Goal: Information Seeking & Learning: Learn about a topic

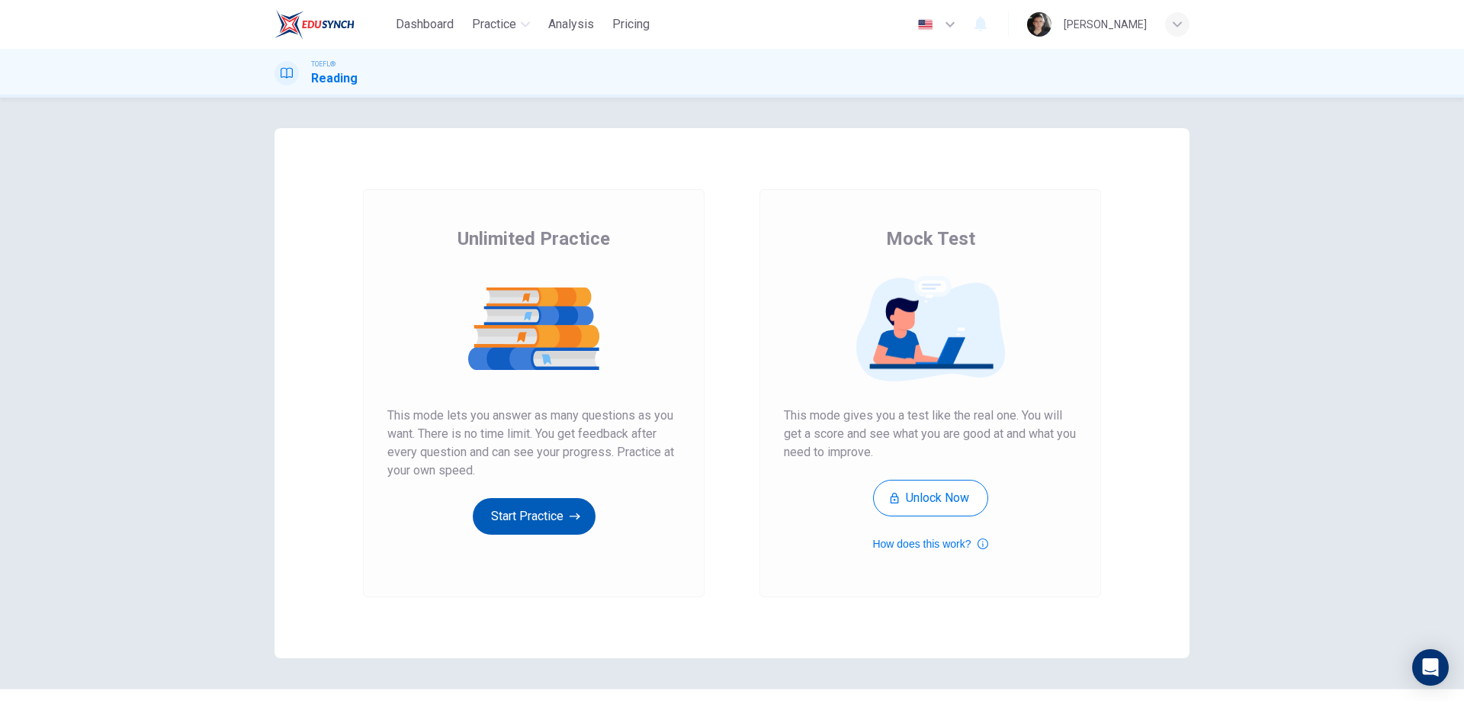
click at [555, 518] on button "Start Practice" at bounding box center [534, 516] width 123 height 37
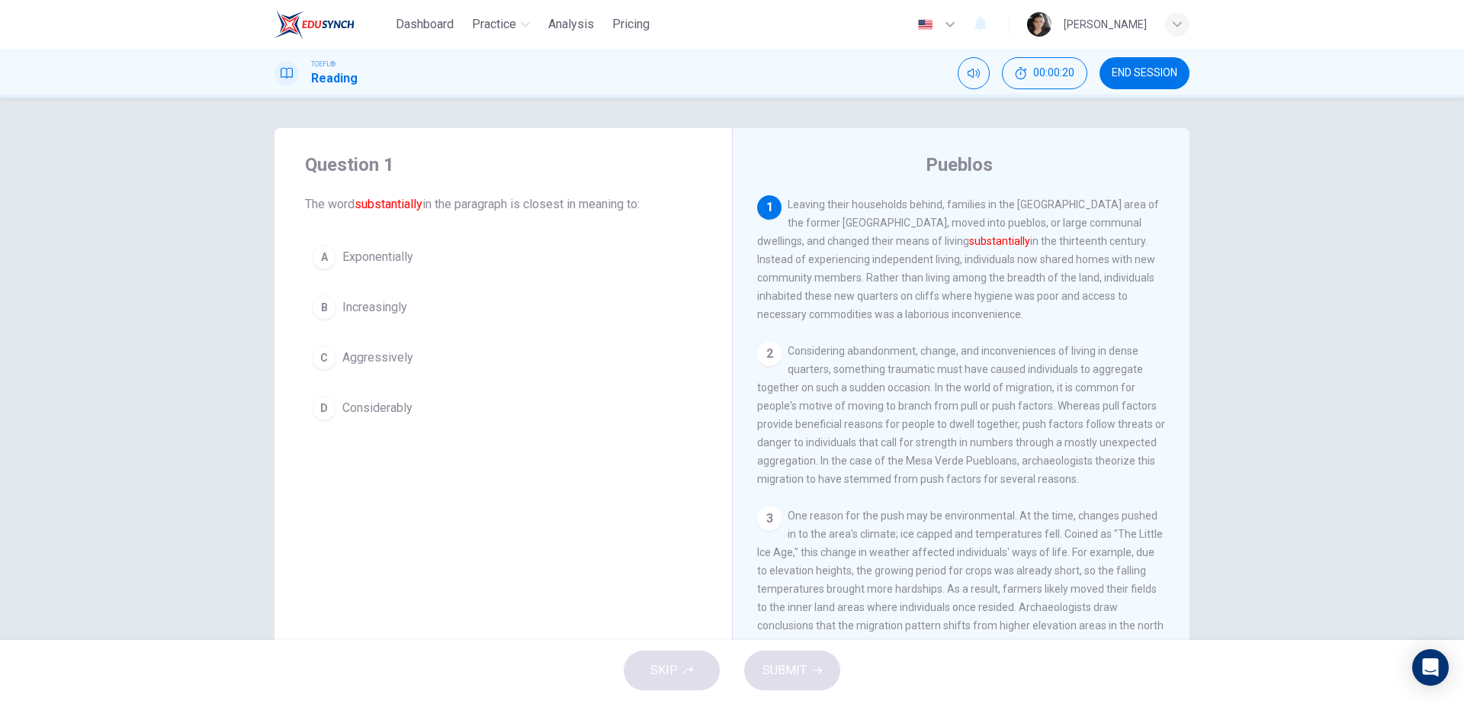
click at [424, 412] on button "D Considerably" at bounding box center [503, 408] width 396 height 38
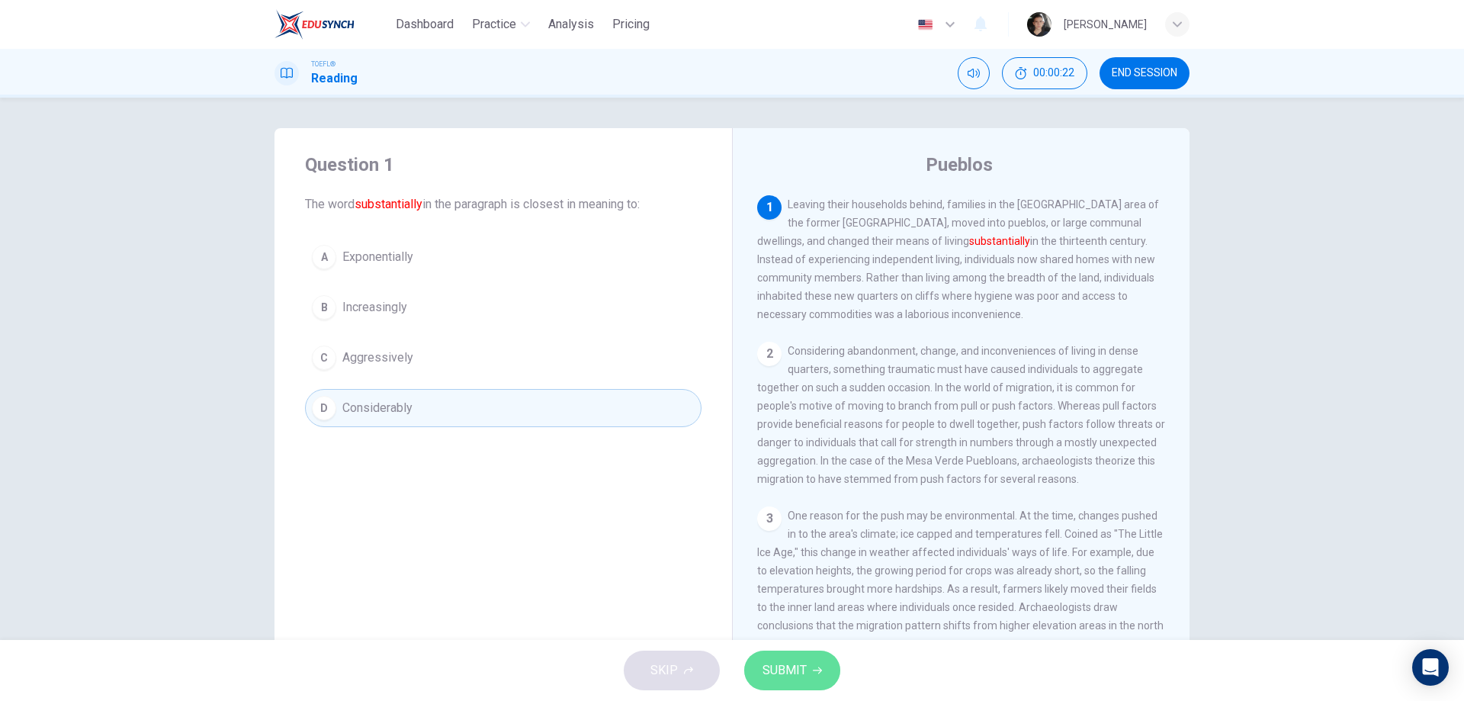
click at [813, 676] on button "SUBMIT" at bounding box center [792, 670] width 96 height 40
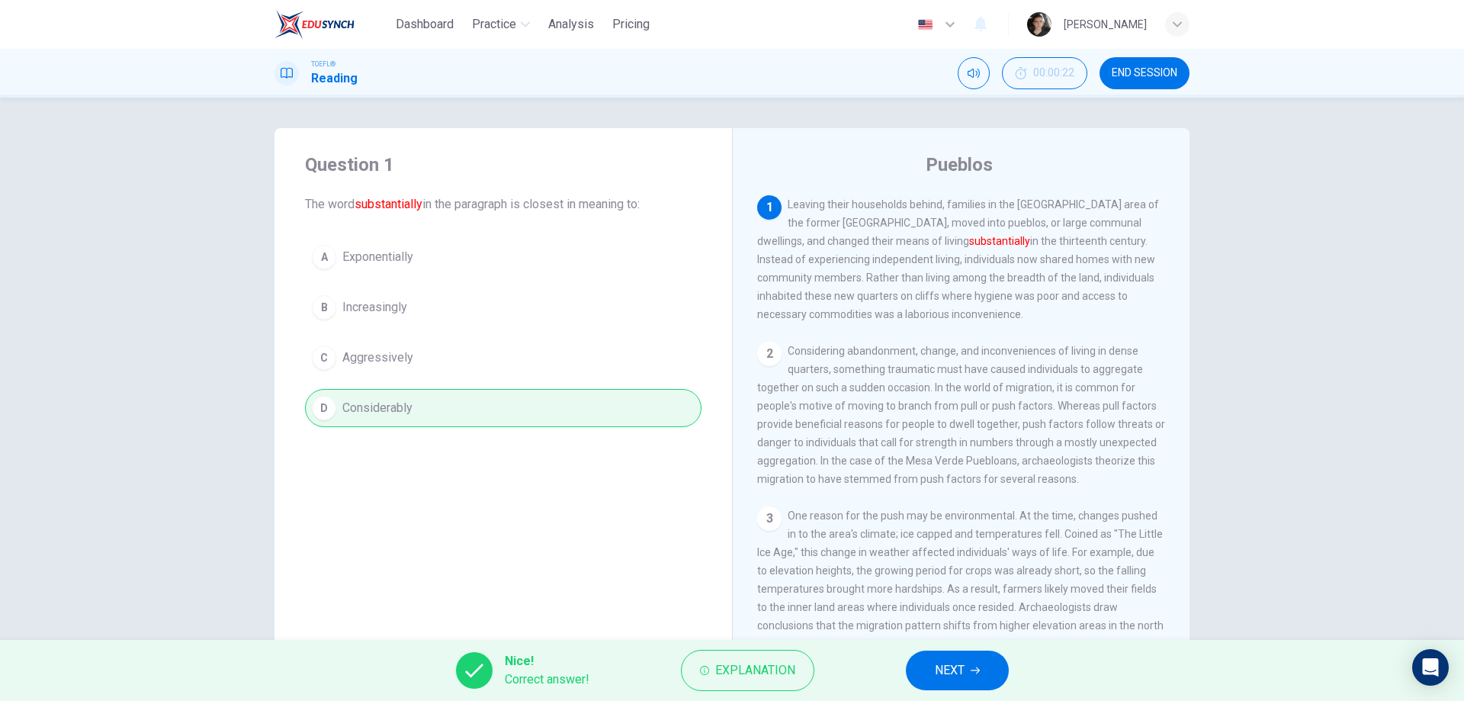
click at [938, 675] on span "NEXT" at bounding box center [950, 669] width 30 height 21
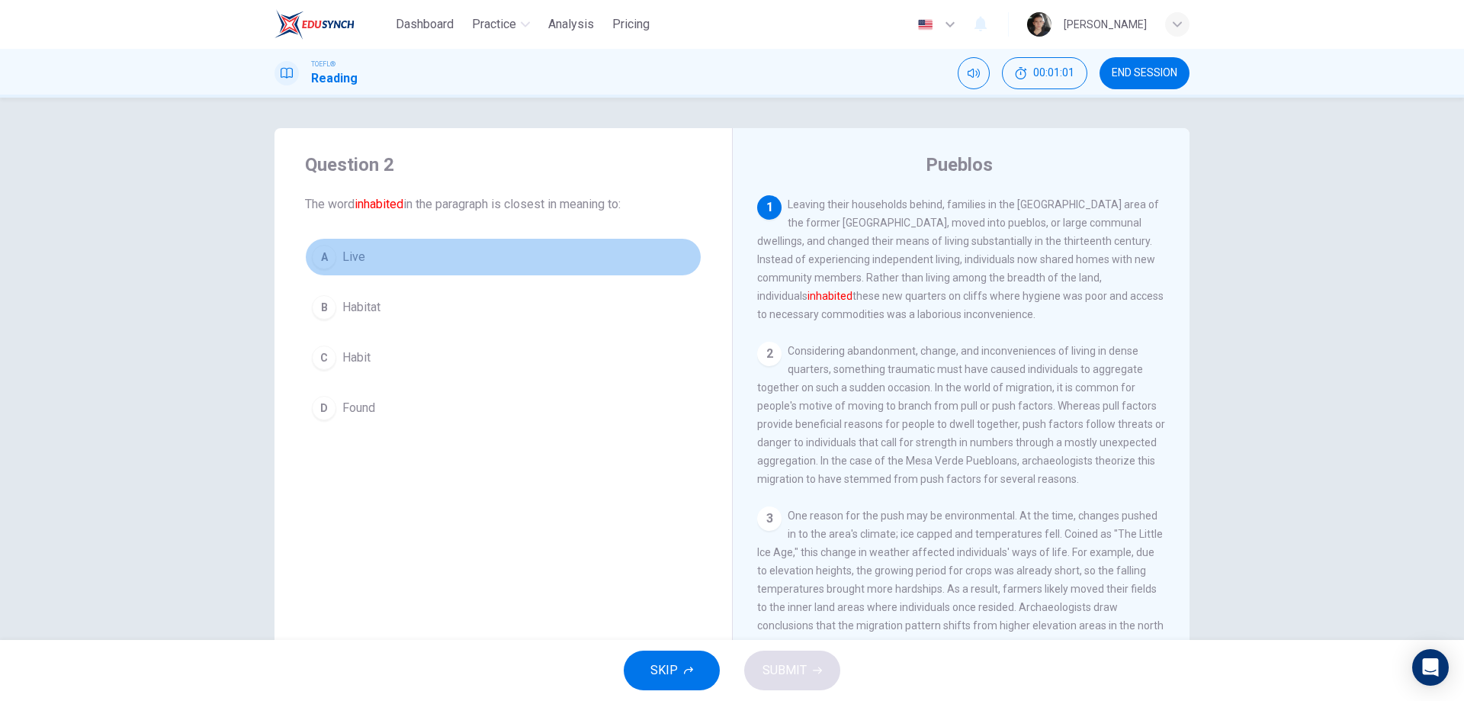
click at [393, 267] on button "A Live" at bounding box center [503, 257] width 396 height 38
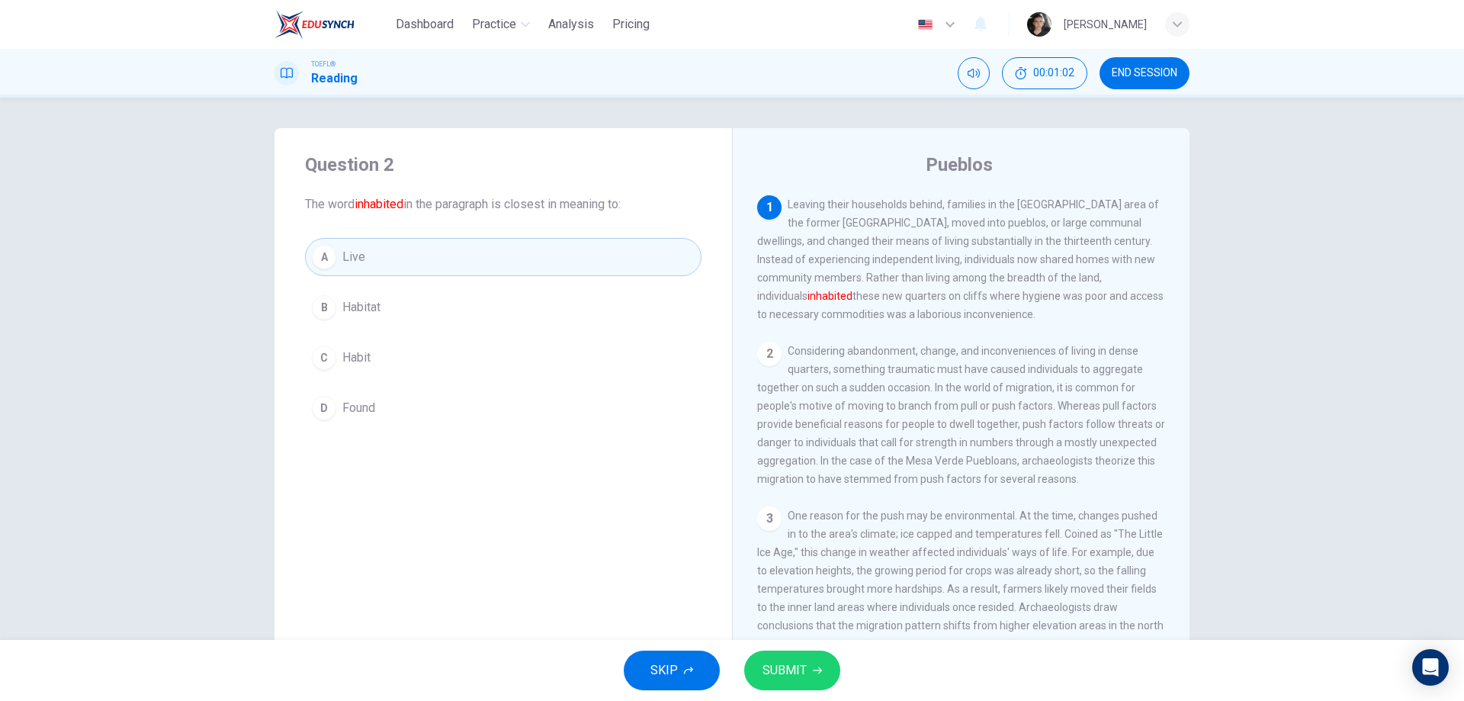
click at [817, 667] on icon "button" at bounding box center [817, 670] width 9 height 9
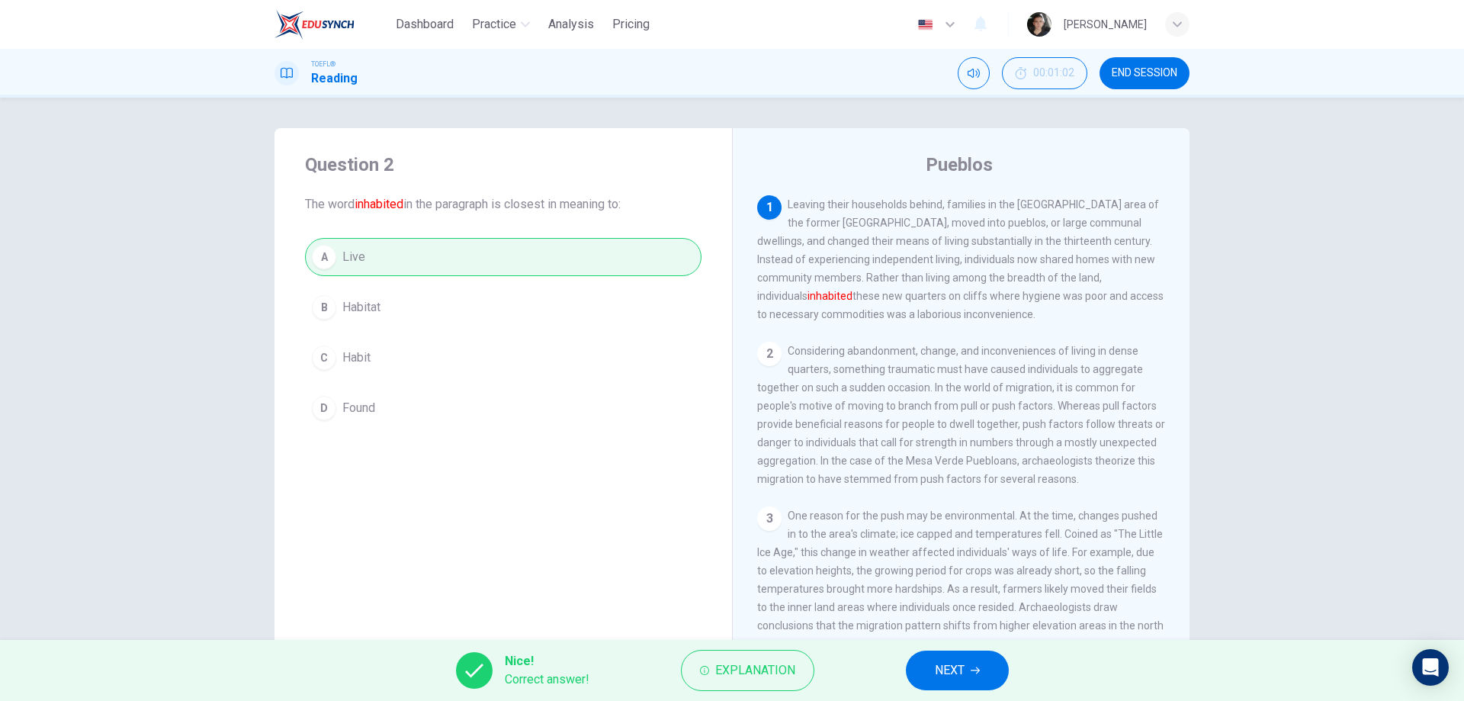
click at [919, 665] on button "NEXT" at bounding box center [957, 670] width 103 height 40
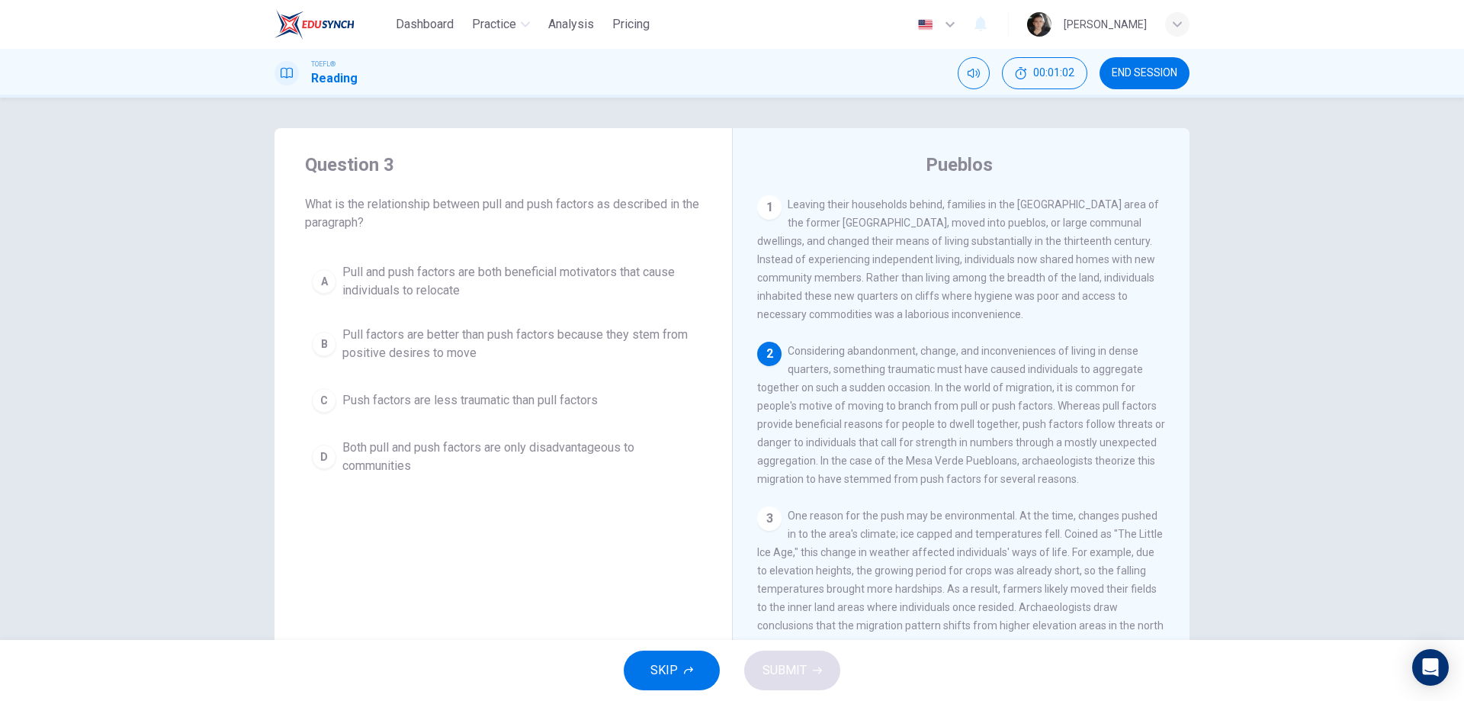
scroll to position [18, 0]
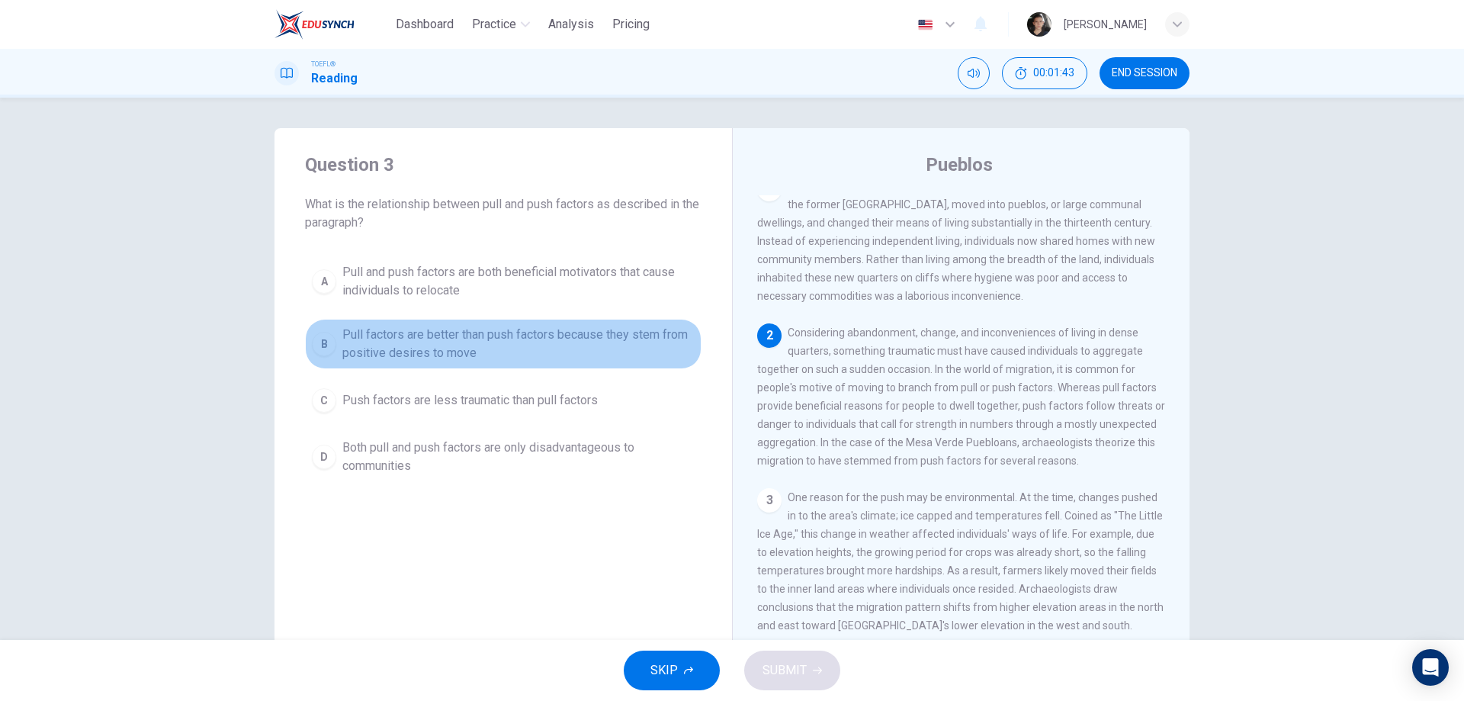
click at [517, 349] on span "Pull factors are better than push factors because they stem from positive desir…" at bounding box center [518, 344] width 352 height 37
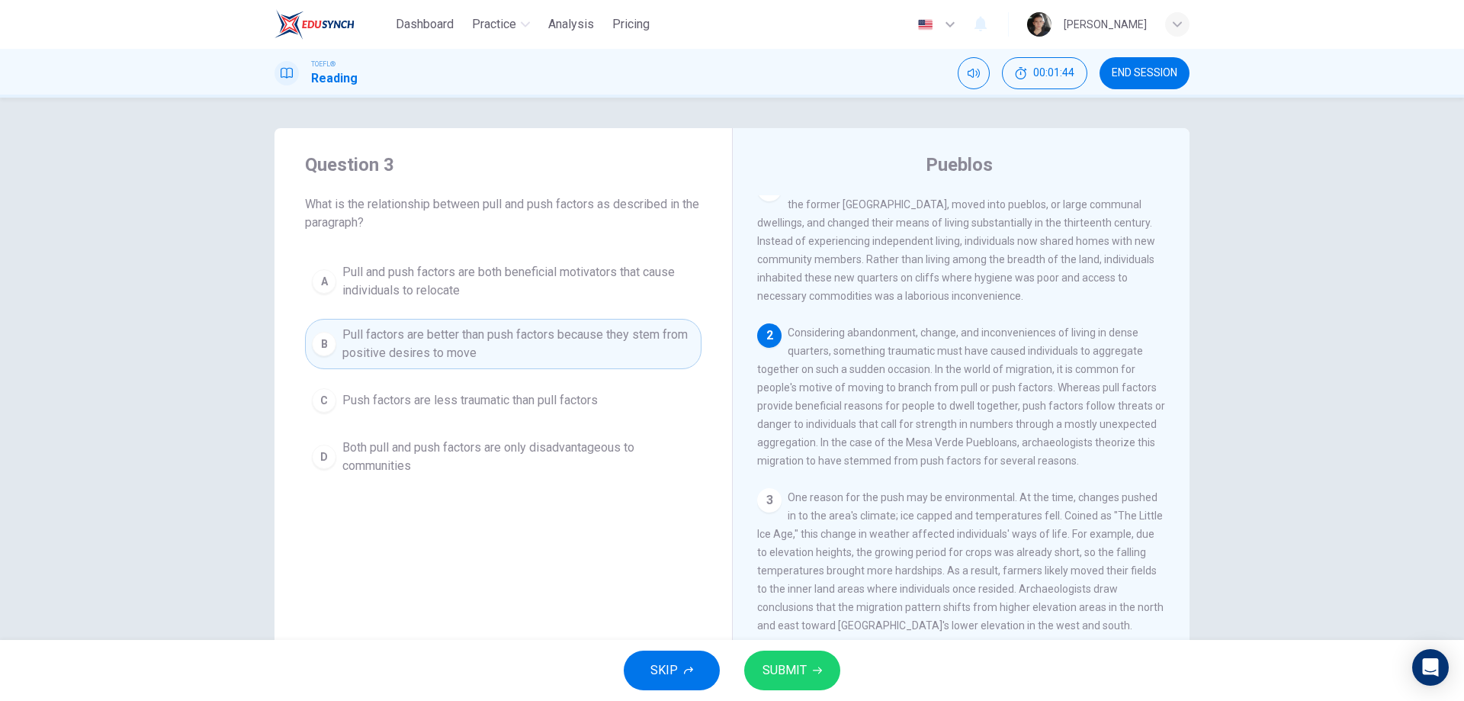
click at [801, 675] on span "SUBMIT" at bounding box center [784, 669] width 44 height 21
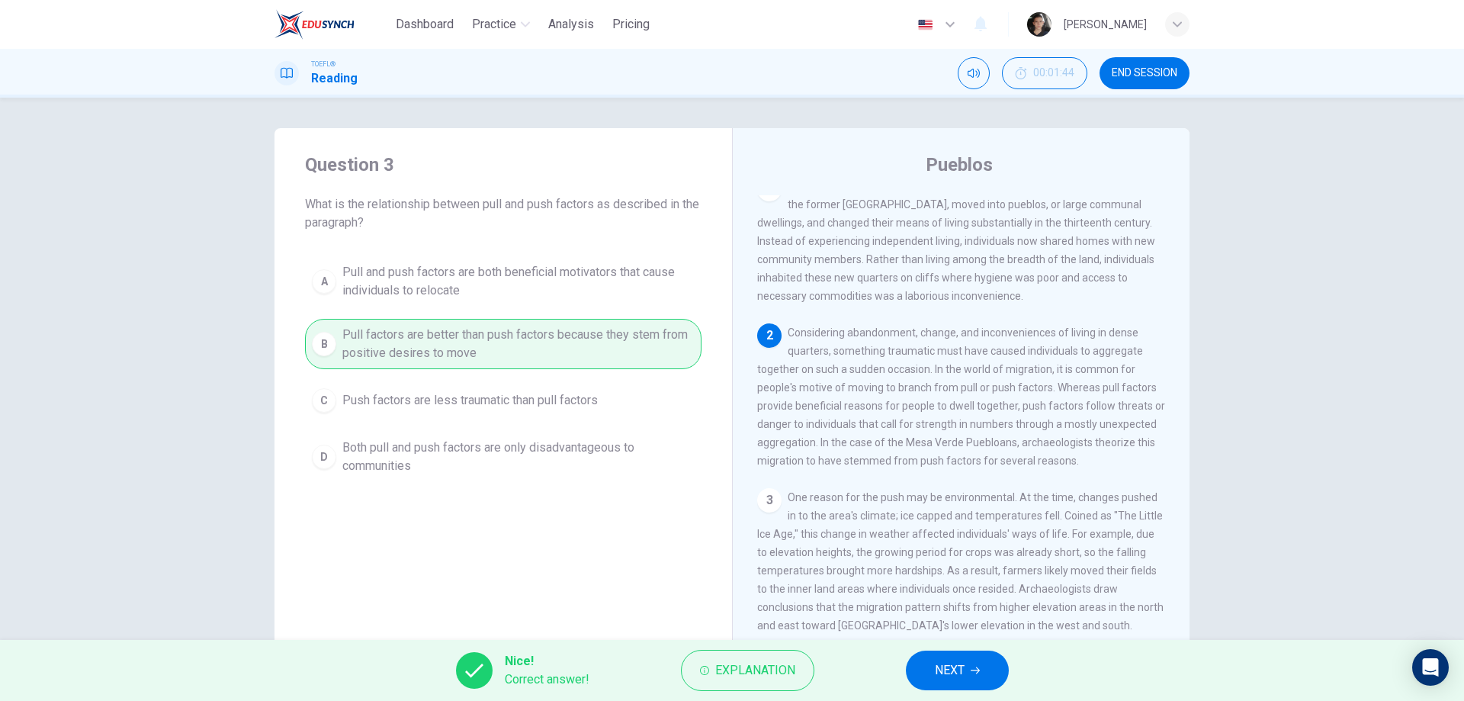
click at [945, 663] on span "NEXT" at bounding box center [950, 669] width 30 height 21
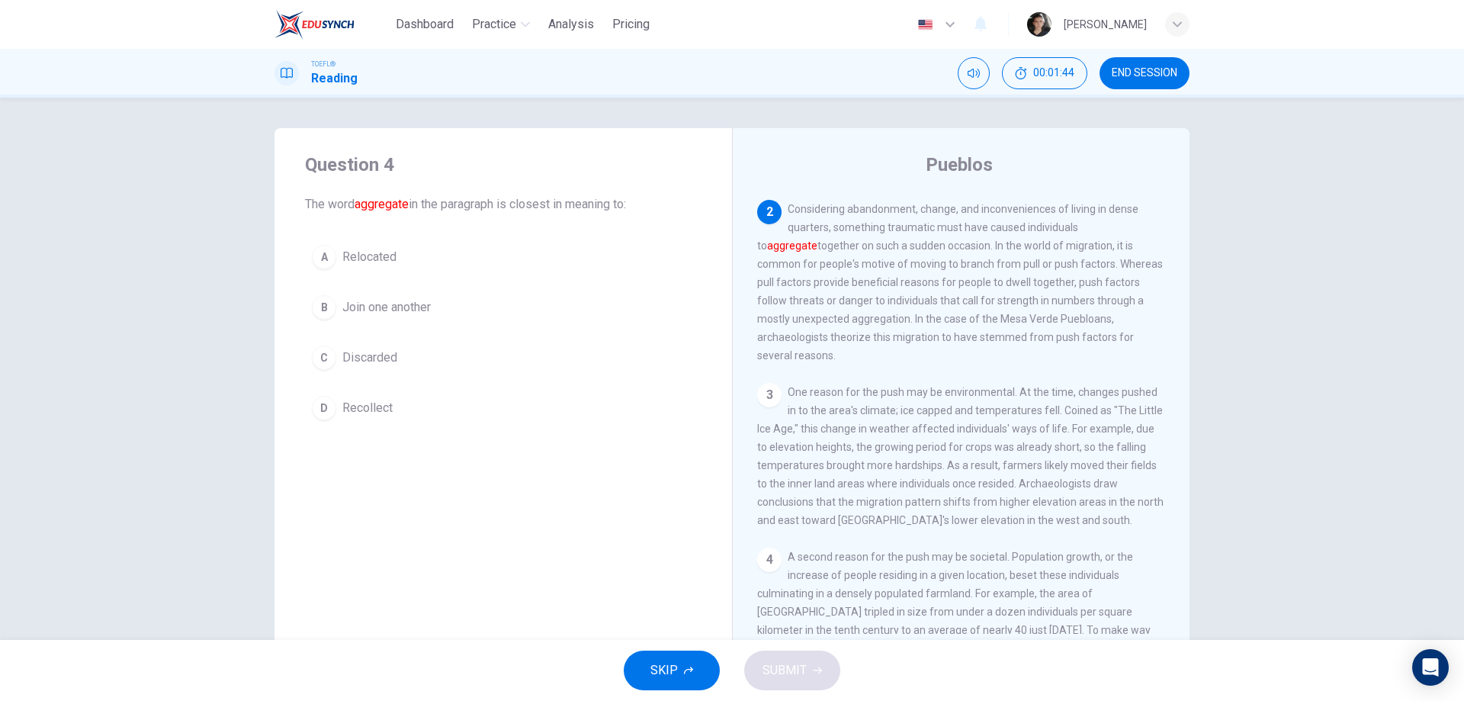
scroll to position [152, 0]
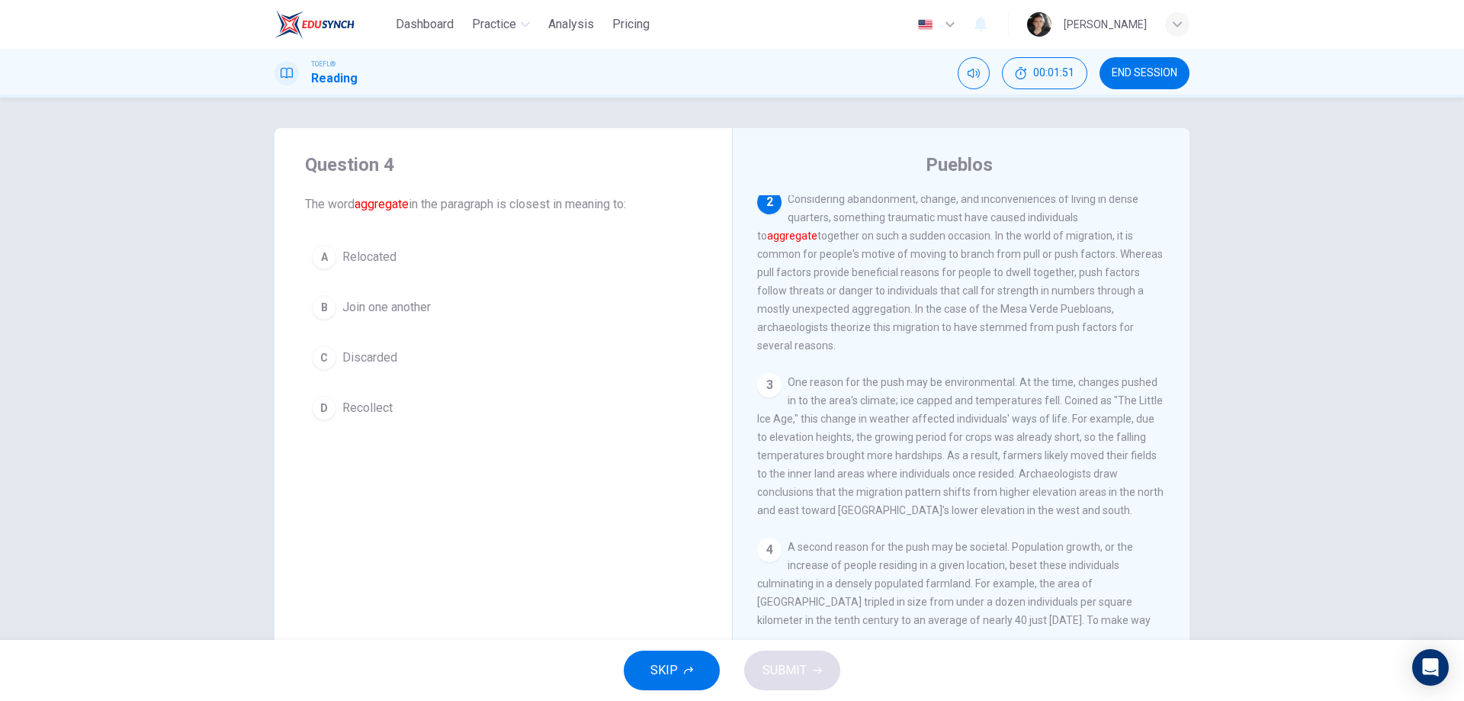
click at [376, 316] on span "Join one another" at bounding box center [386, 307] width 88 height 18
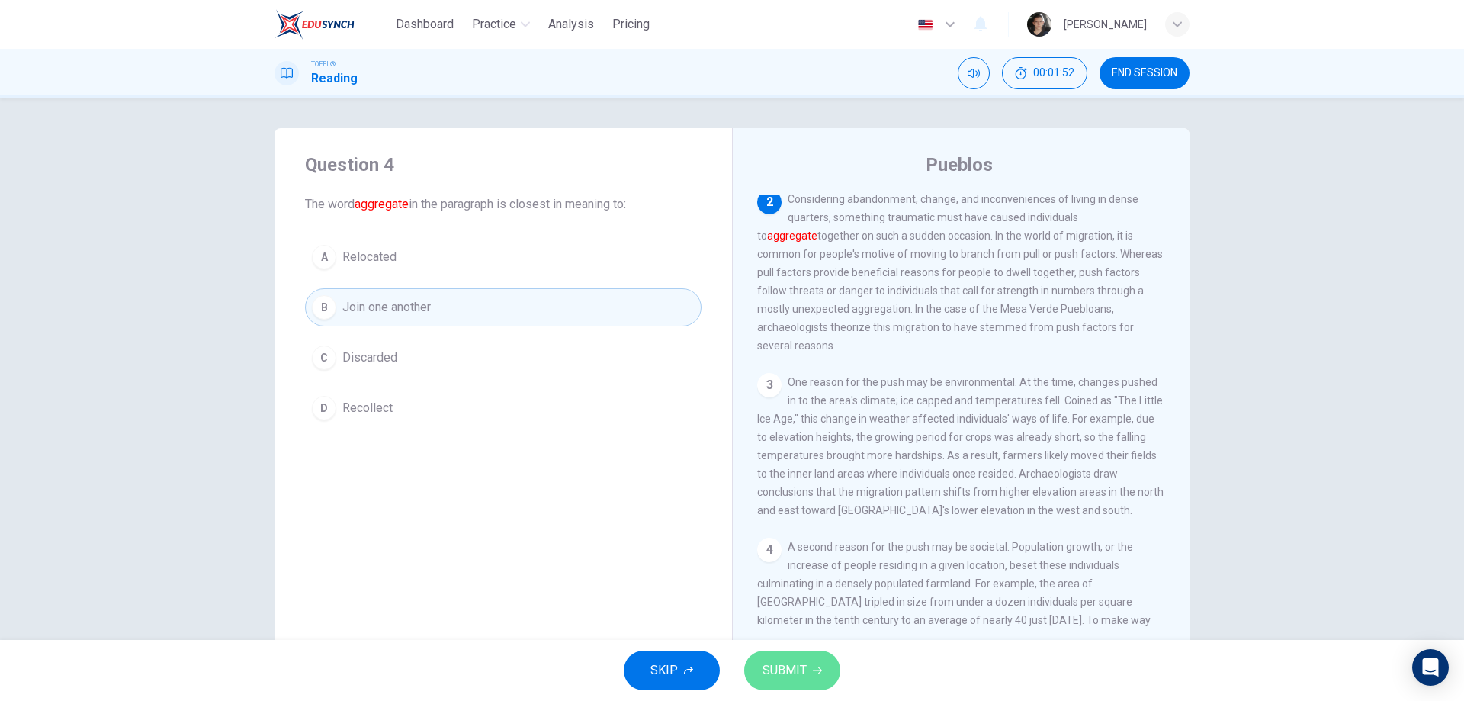
click at [819, 660] on button "SUBMIT" at bounding box center [792, 670] width 96 height 40
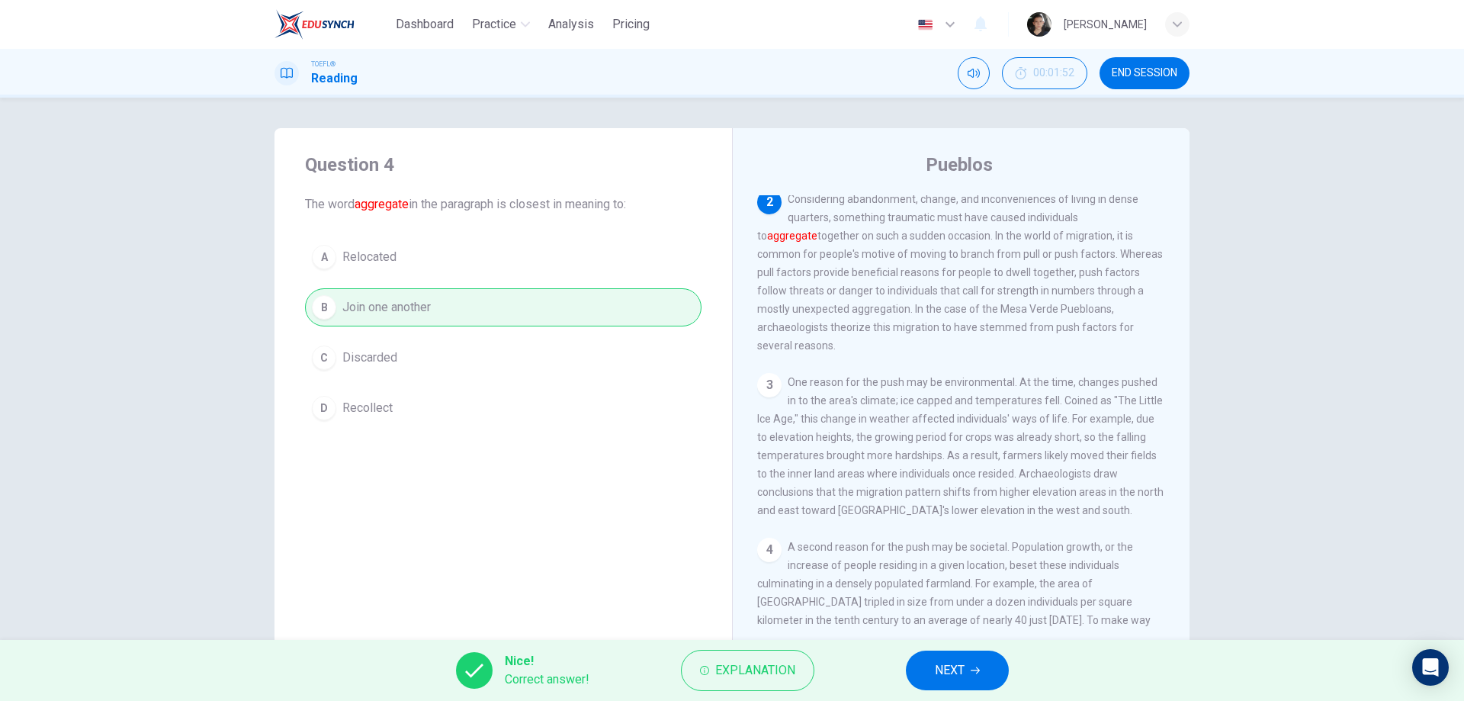
click at [1004, 663] on button "NEXT" at bounding box center [957, 670] width 103 height 40
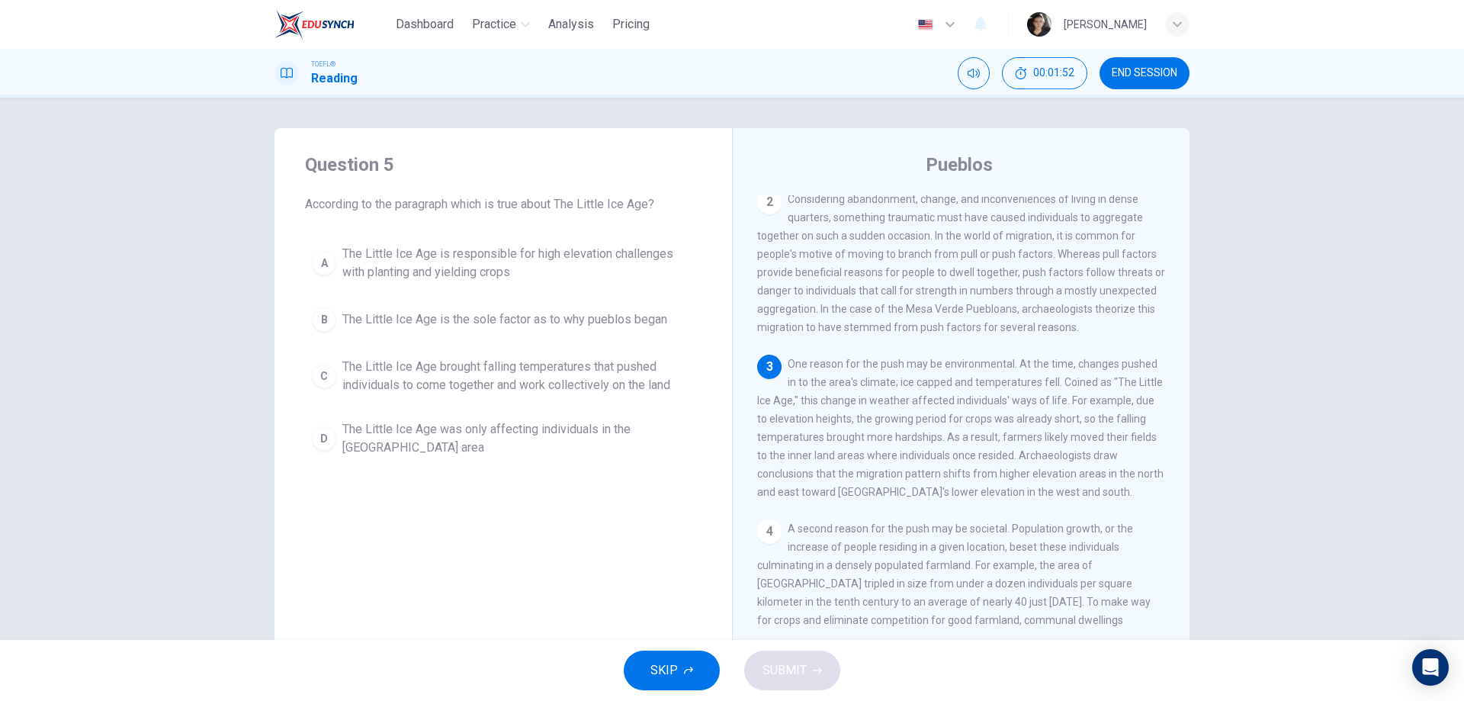
scroll to position [189, 0]
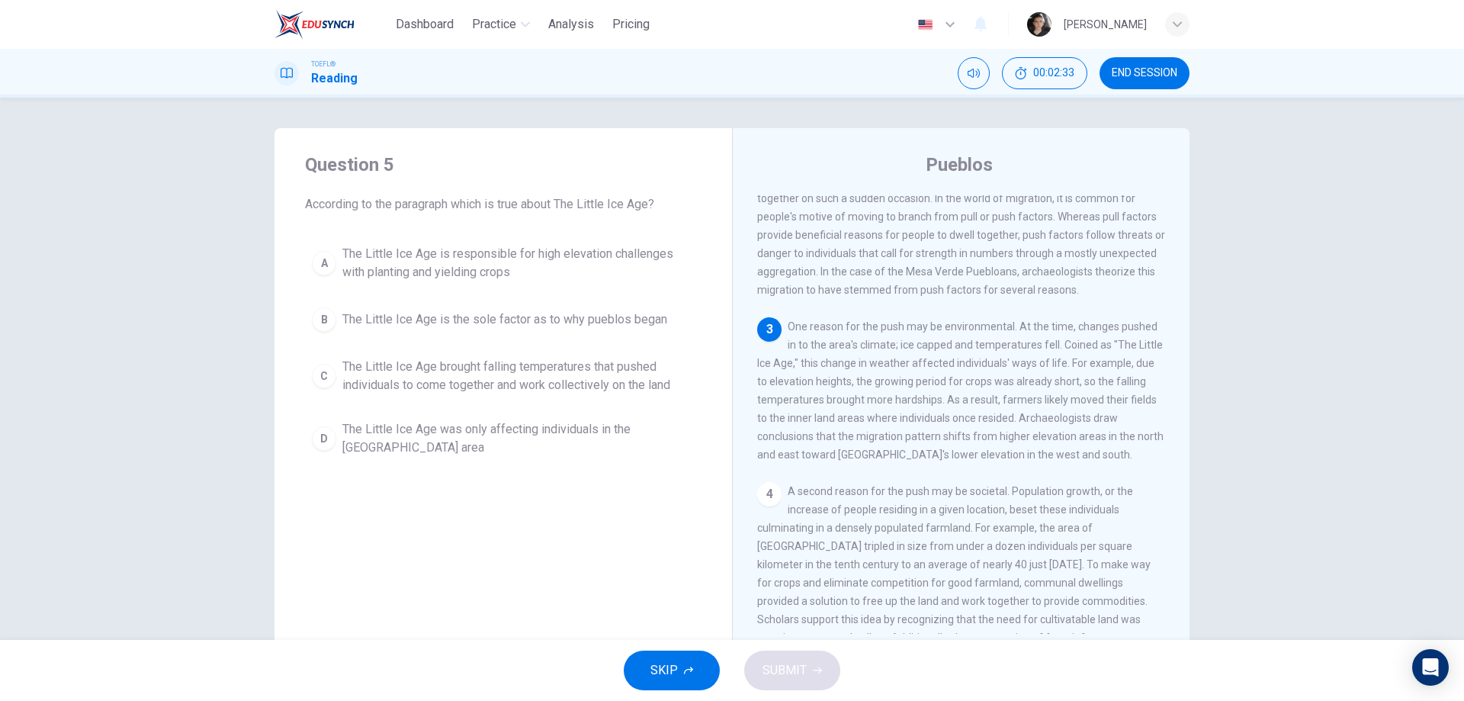
click at [360, 247] on span "The Little Ice Age is responsible for high elevation challenges with planting a…" at bounding box center [518, 263] width 352 height 37
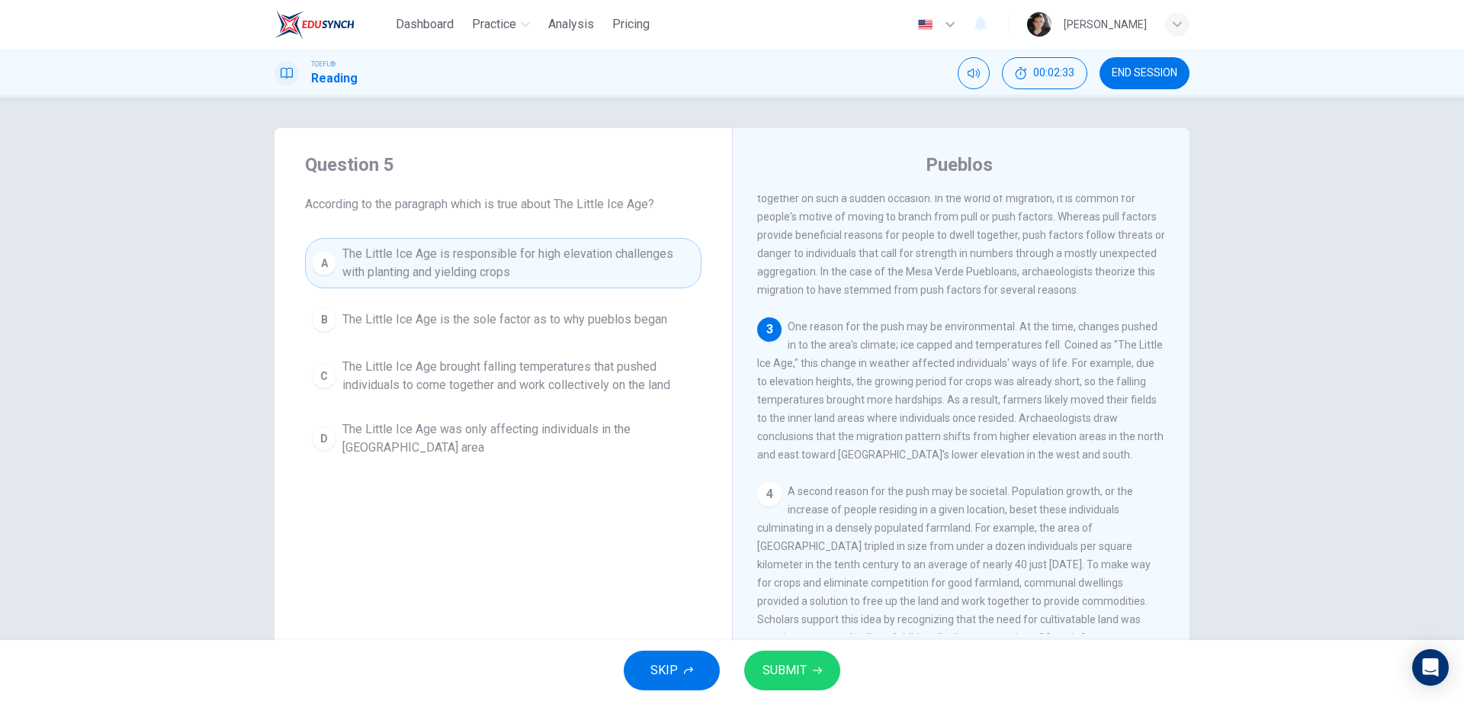
click at [785, 669] on span "SUBMIT" at bounding box center [784, 669] width 44 height 21
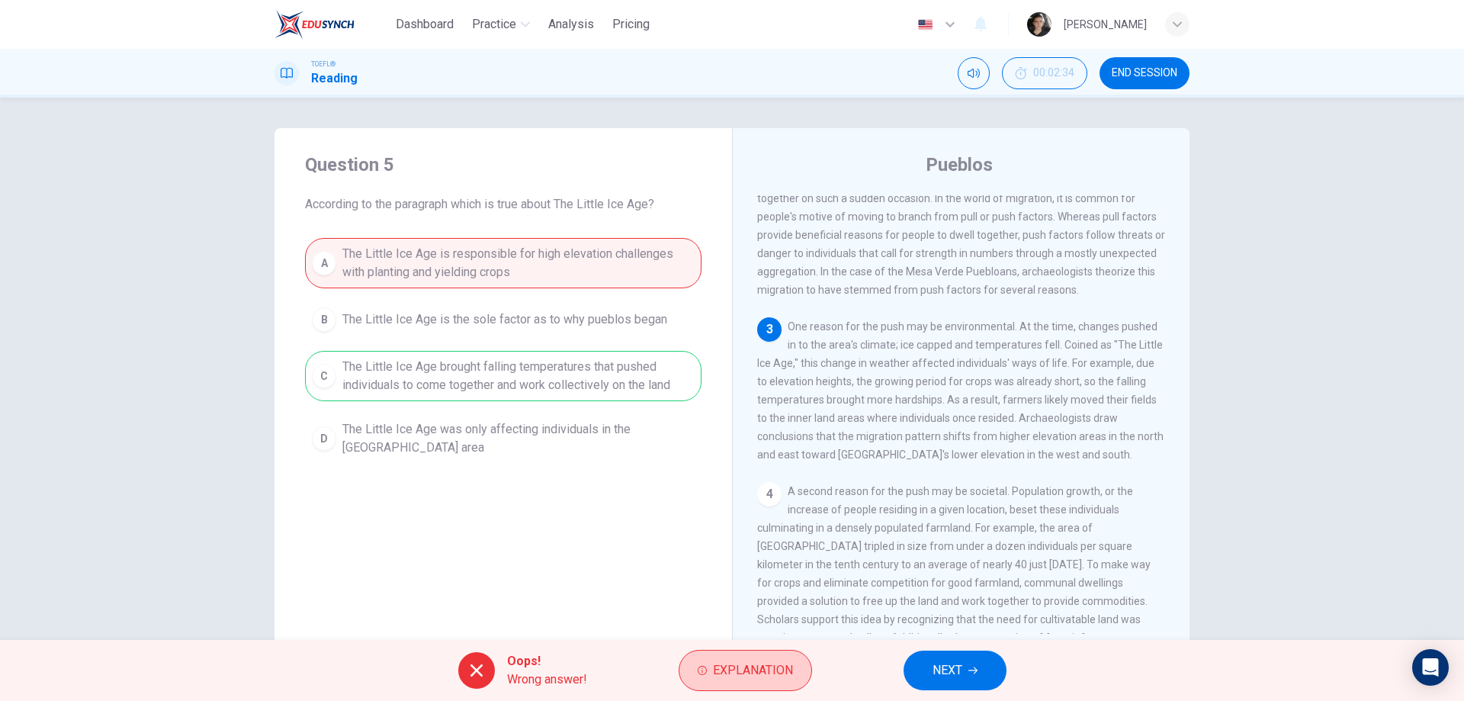
click at [788, 663] on span "Explanation" at bounding box center [753, 669] width 80 height 21
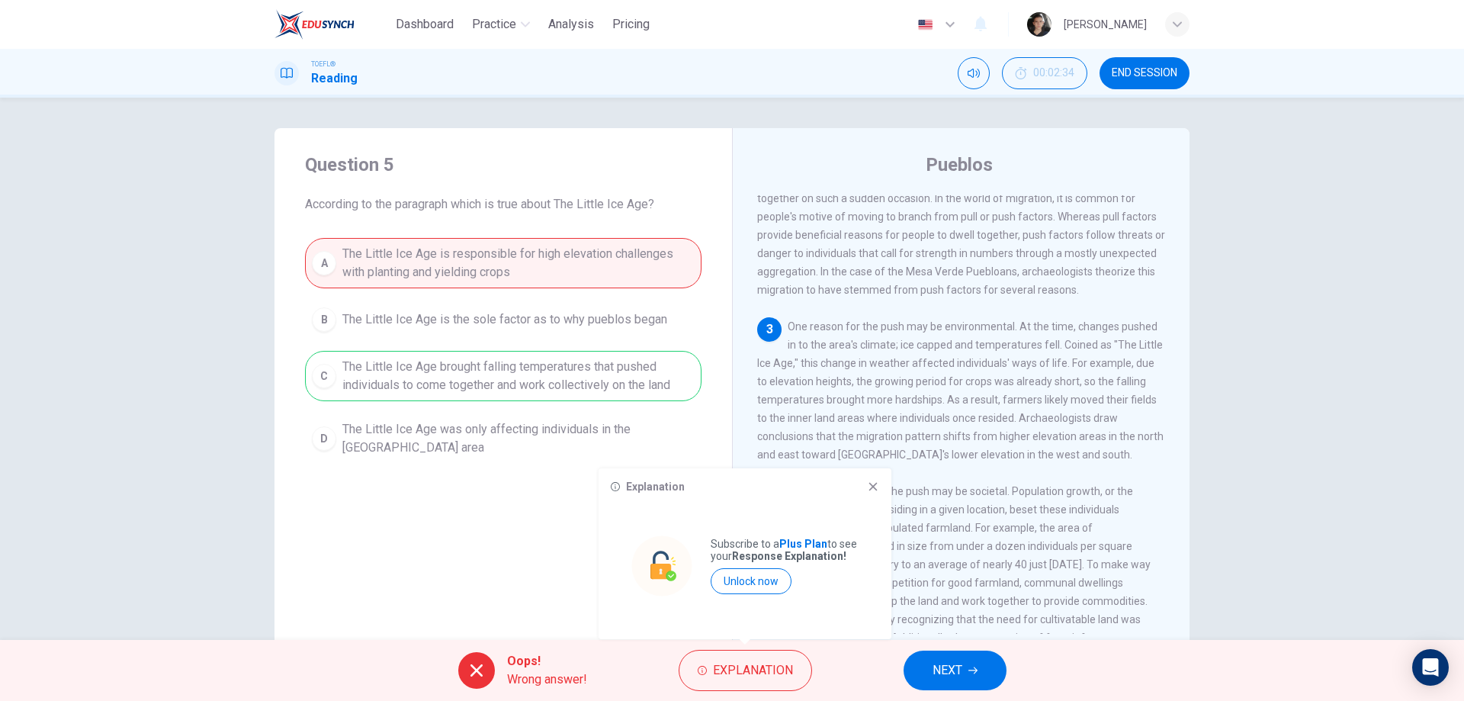
click at [871, 480] on icon at bounding box center [873, 486] width 12 height 12
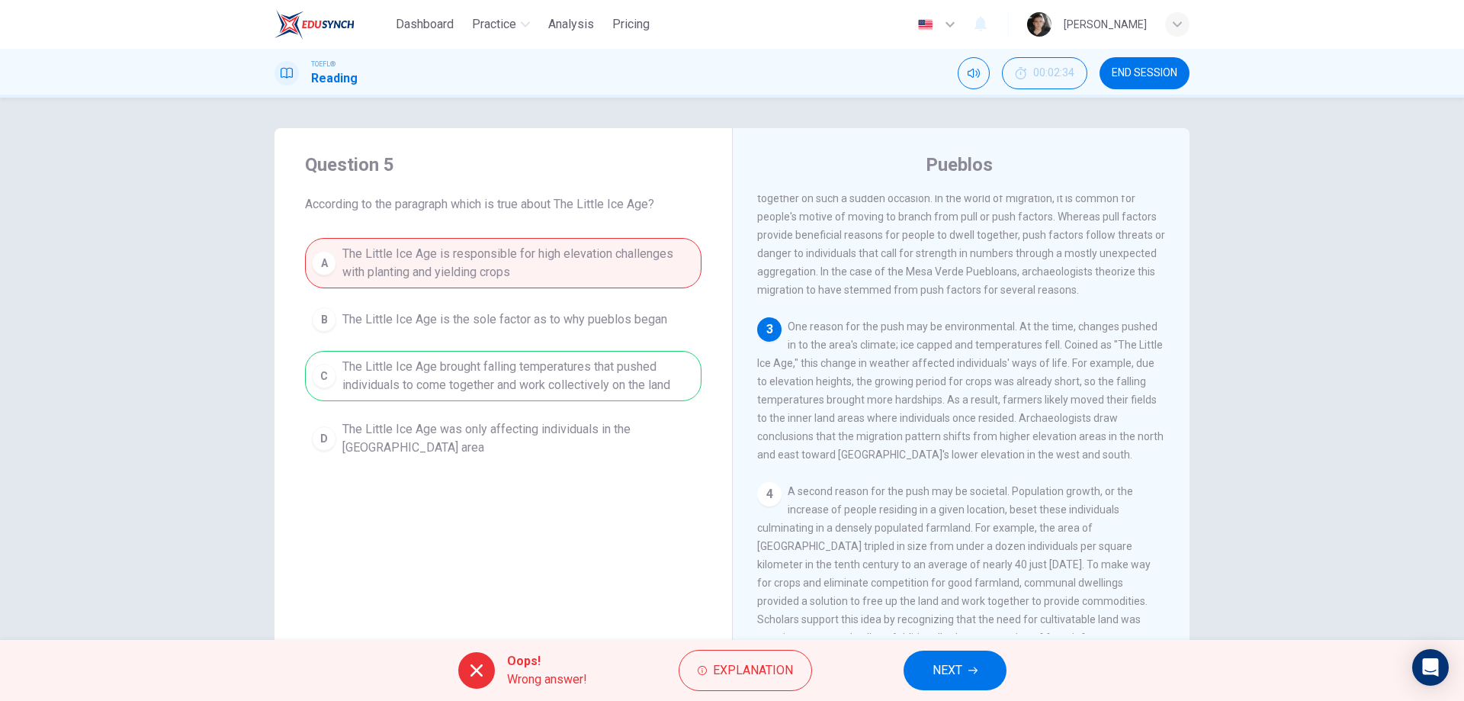
click at [963, 673] on button "NEXT" at bounding box center [954, 670] width 103 height 40
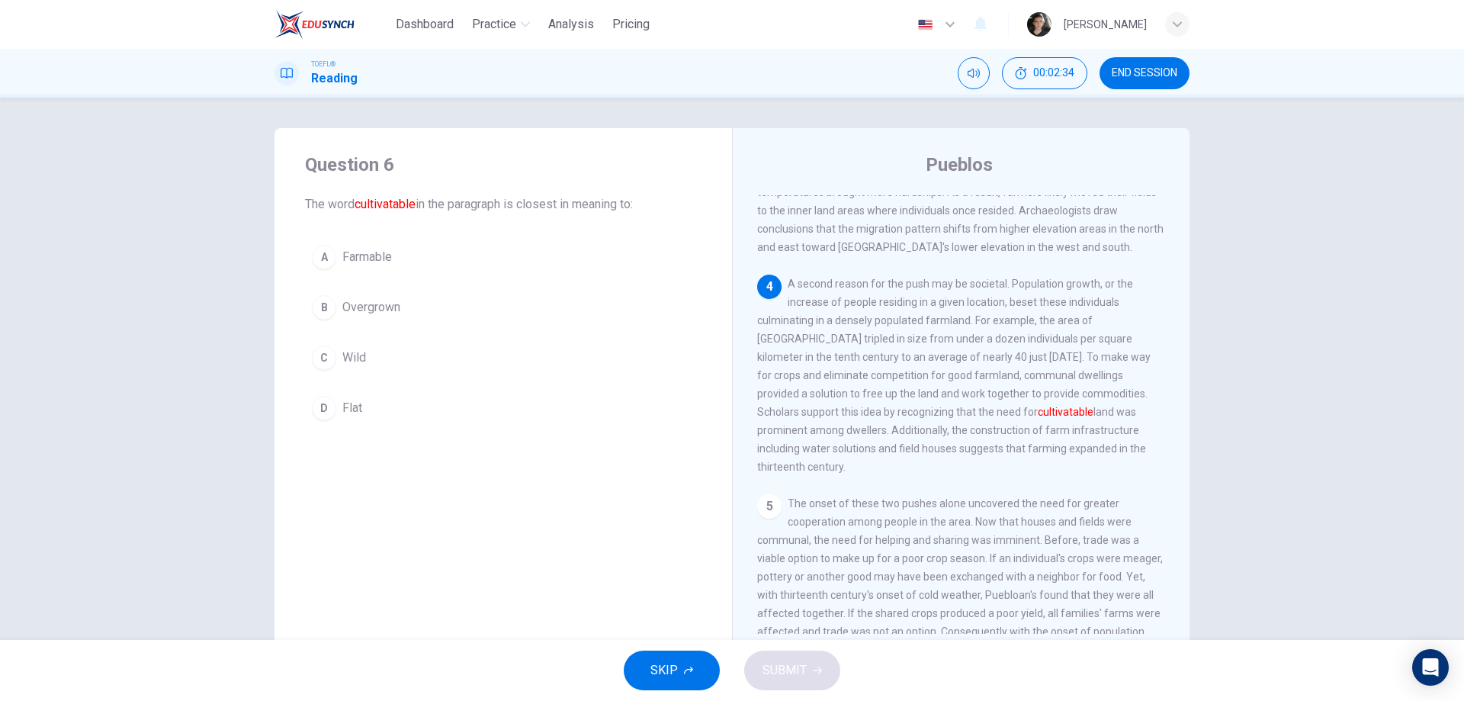
scroll to position [398, 0]
click at [403, 273] on button "A Farmable" at bounding box center [503, 257] width 396 height 38
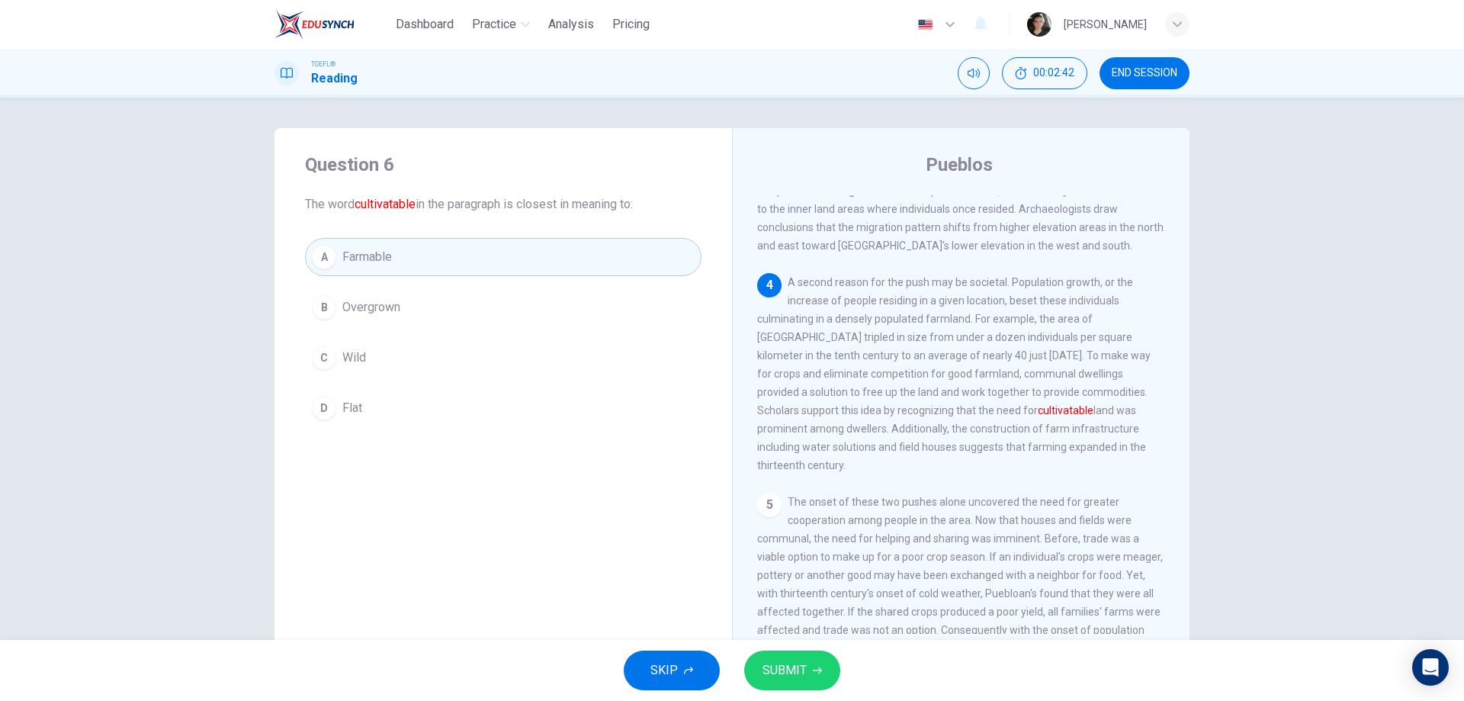
click at [803, 666] on span "SUBMIT" at bounding box center [784, 669] width 44 height 21
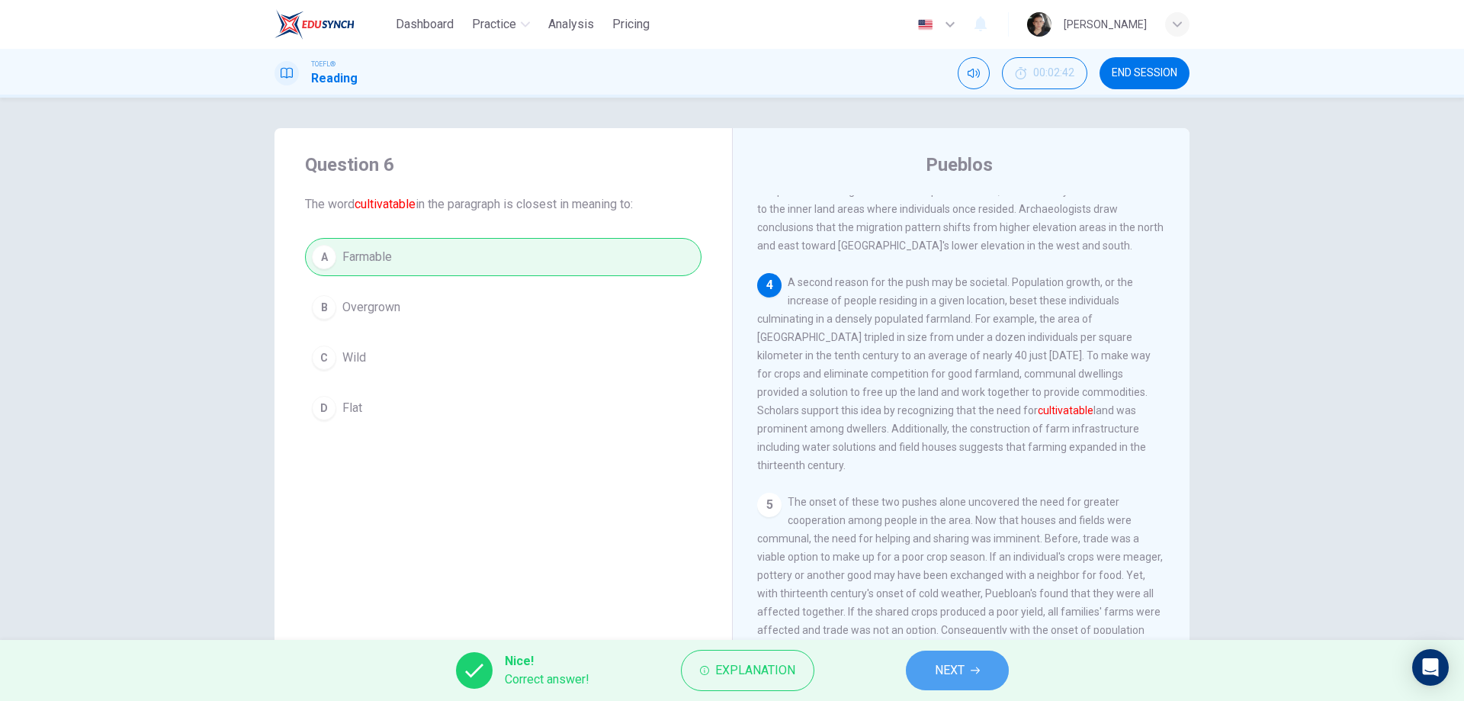
click at [961, 659] on span "NEXT" at bounding box center [950, 669] width 30 height 21
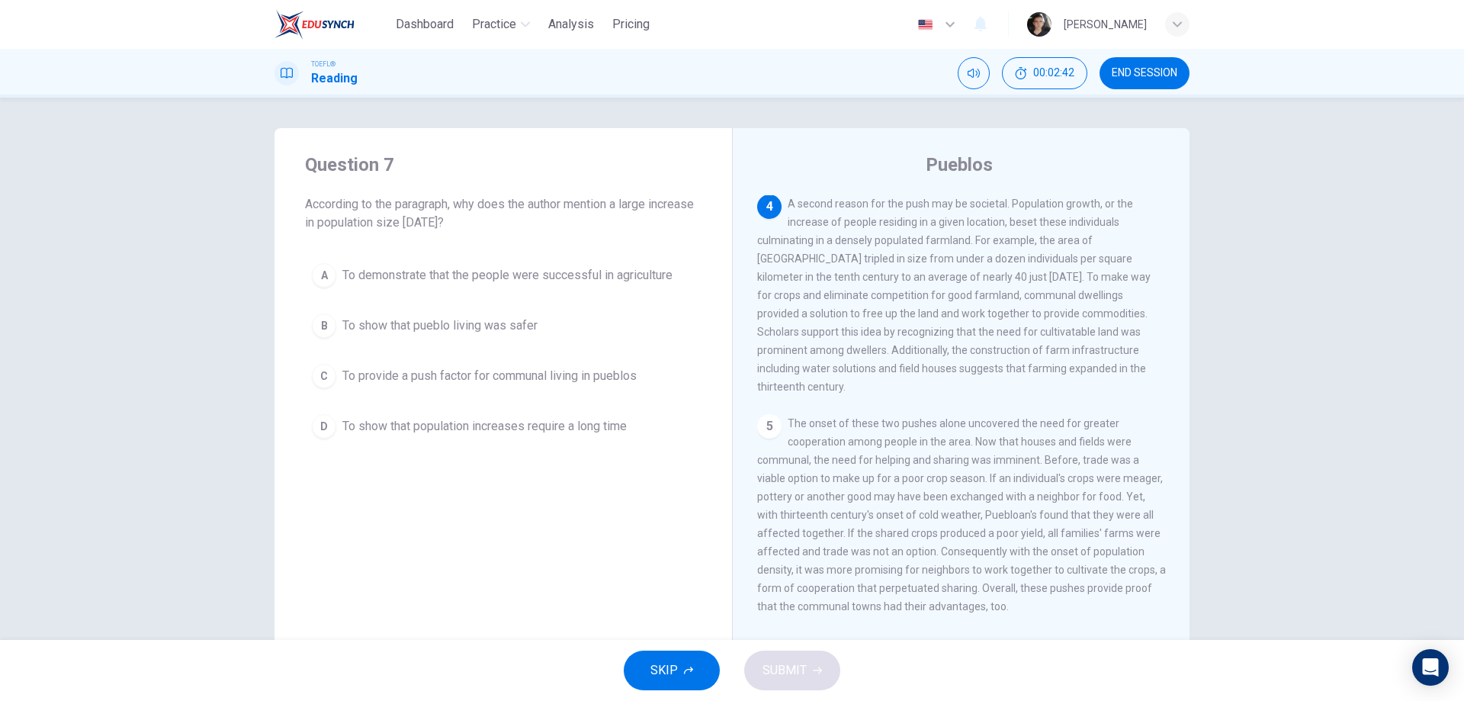
scroll to position [492, 0]
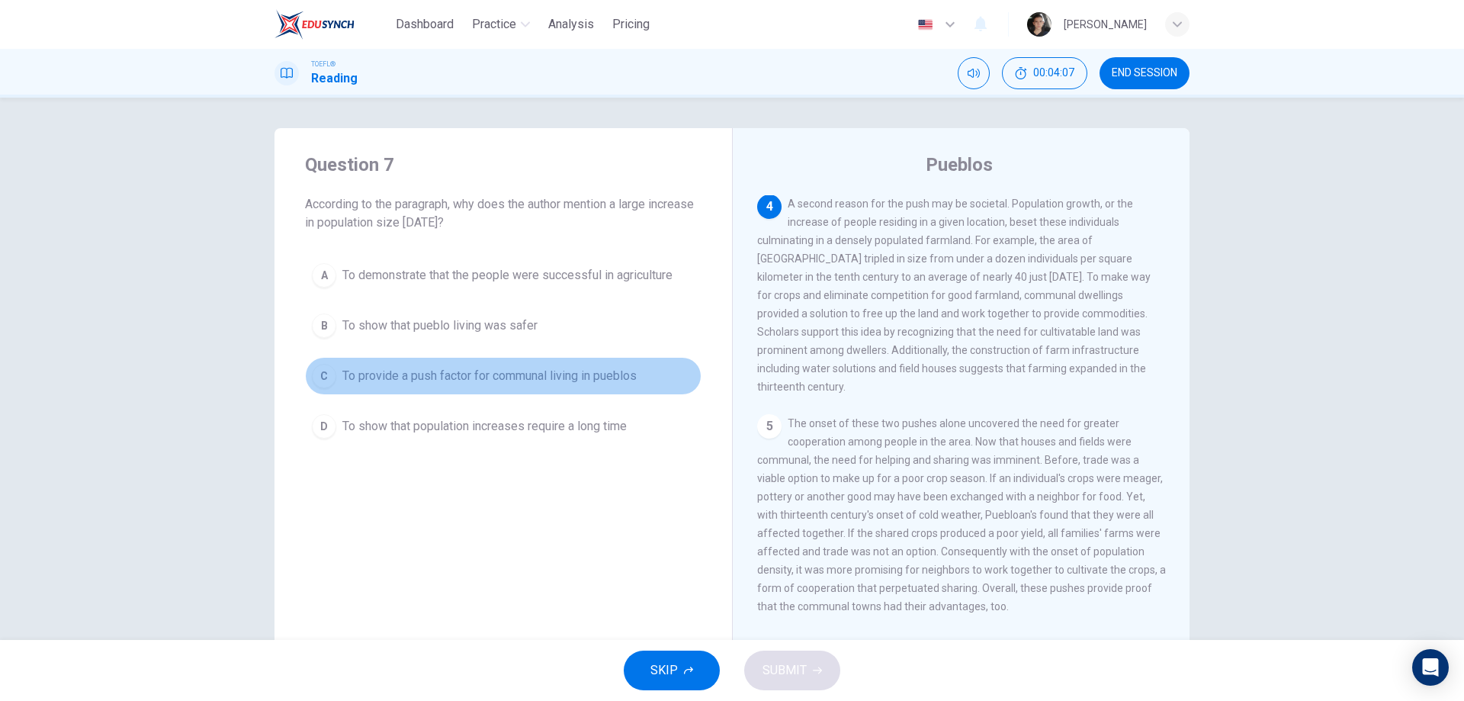
click at [329, 380] on div "C" at bounding box center [324, 376] width 24 height 24
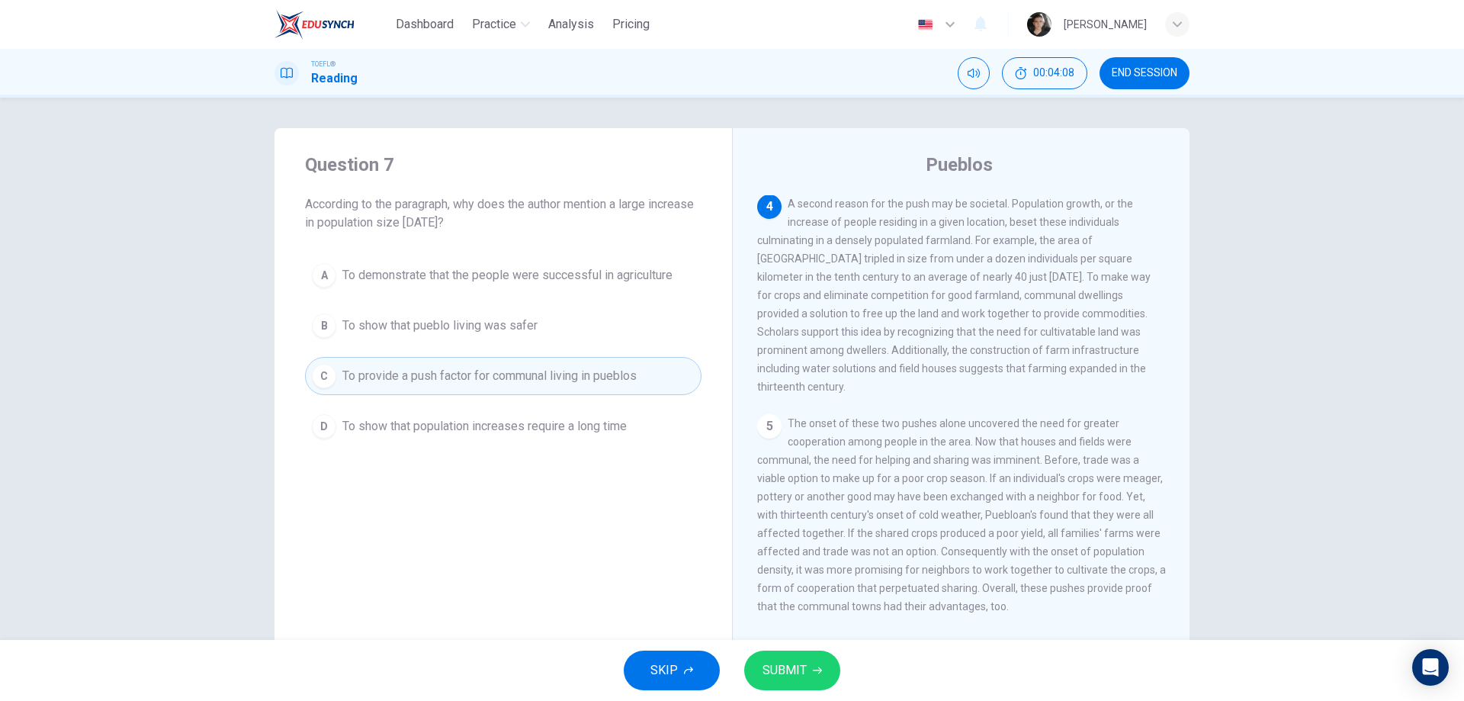
click at [794, 661] on span "SUBMIT" at bounding box center [784, 669] width 44 height 21
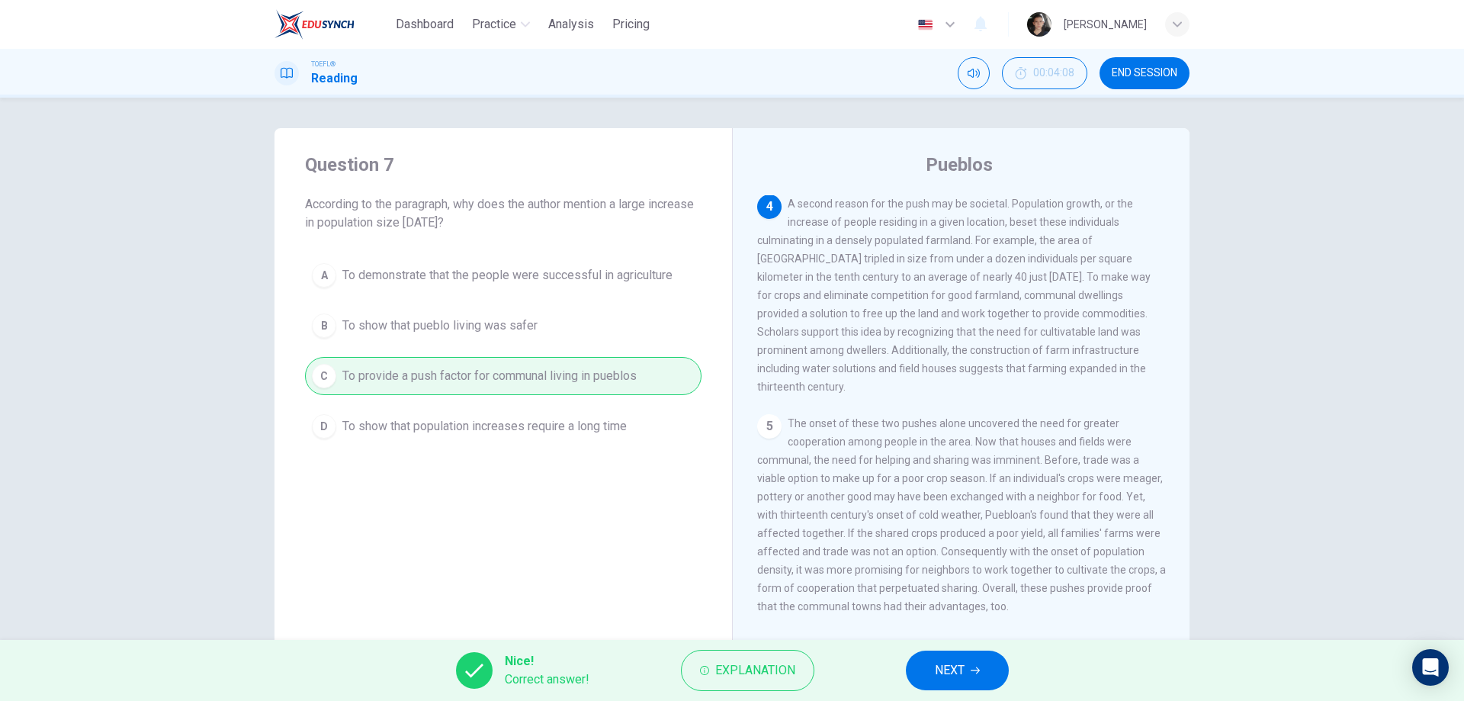
click at [945, 661] on span "NEXT" at bounding box center [950, 669] width 30 height 21
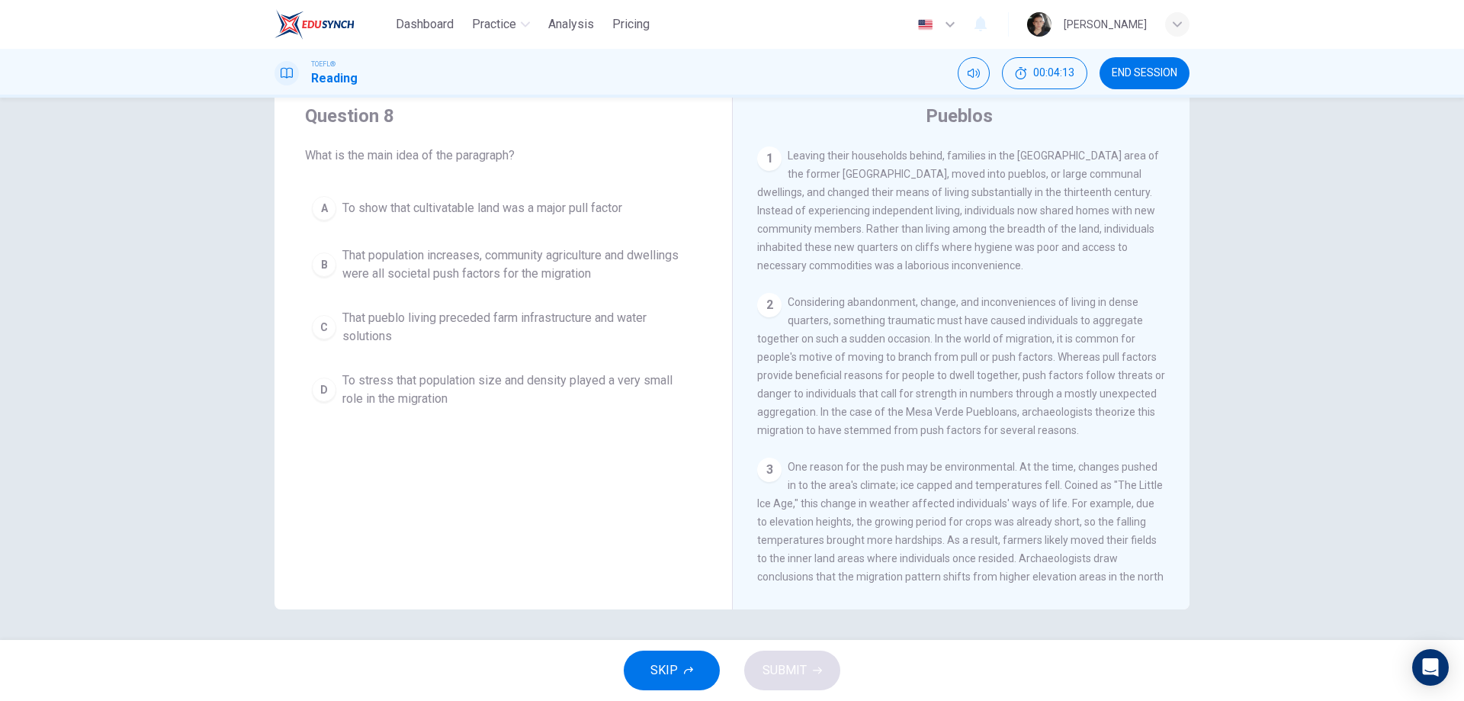
scroll to position [0, 0]
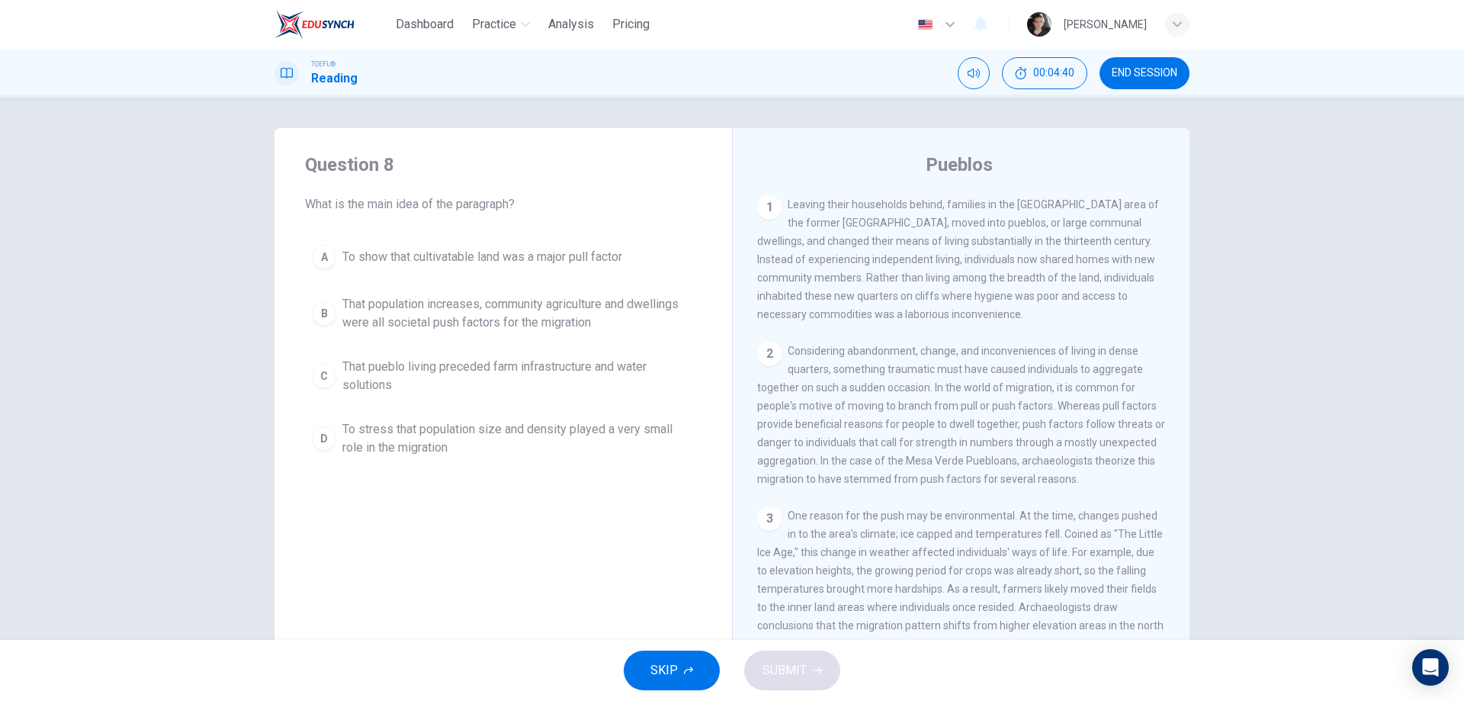
click at [287, 75] on icon at bounding box center [287, 73] width 12 height 12
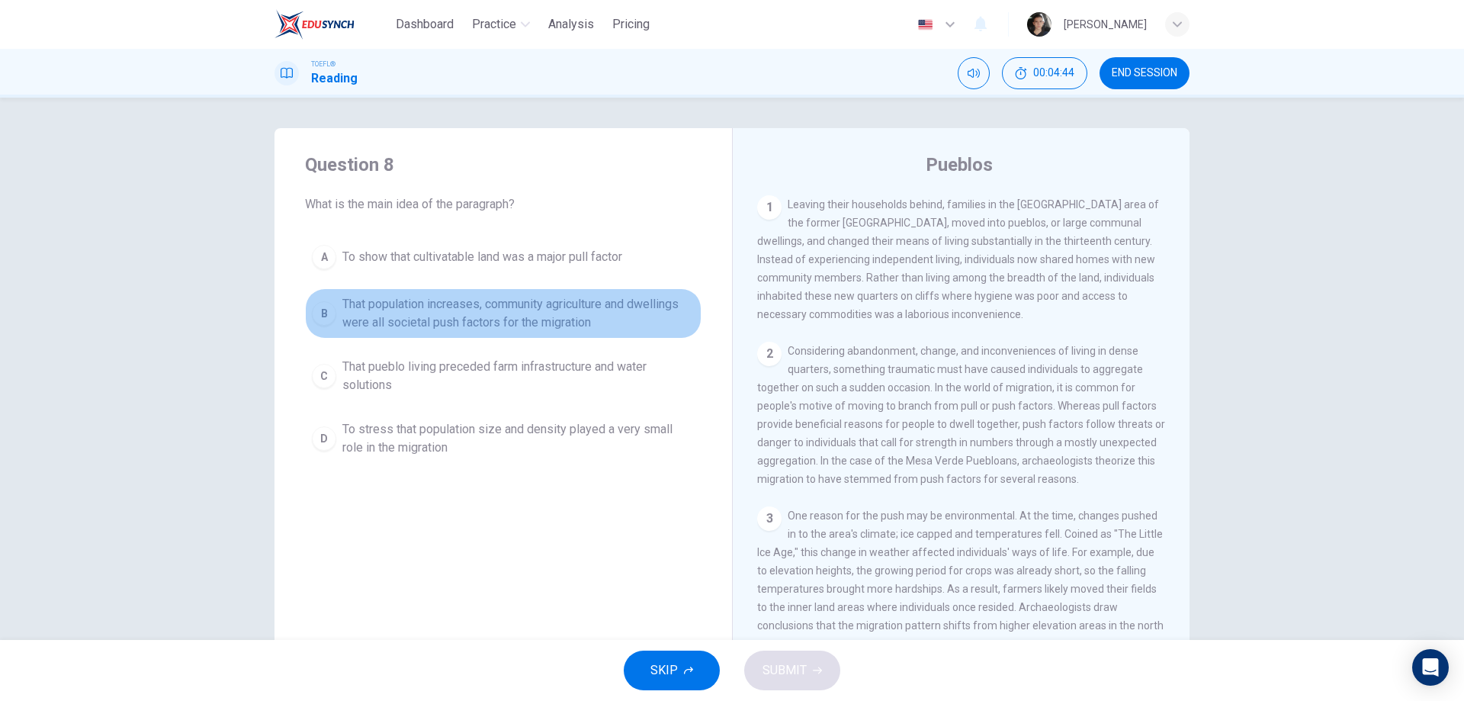
click at [514, 297] on span "That population increases, community agriculture and dwellings were all societa…" at bounding box center [518, 313] width 352 height 37
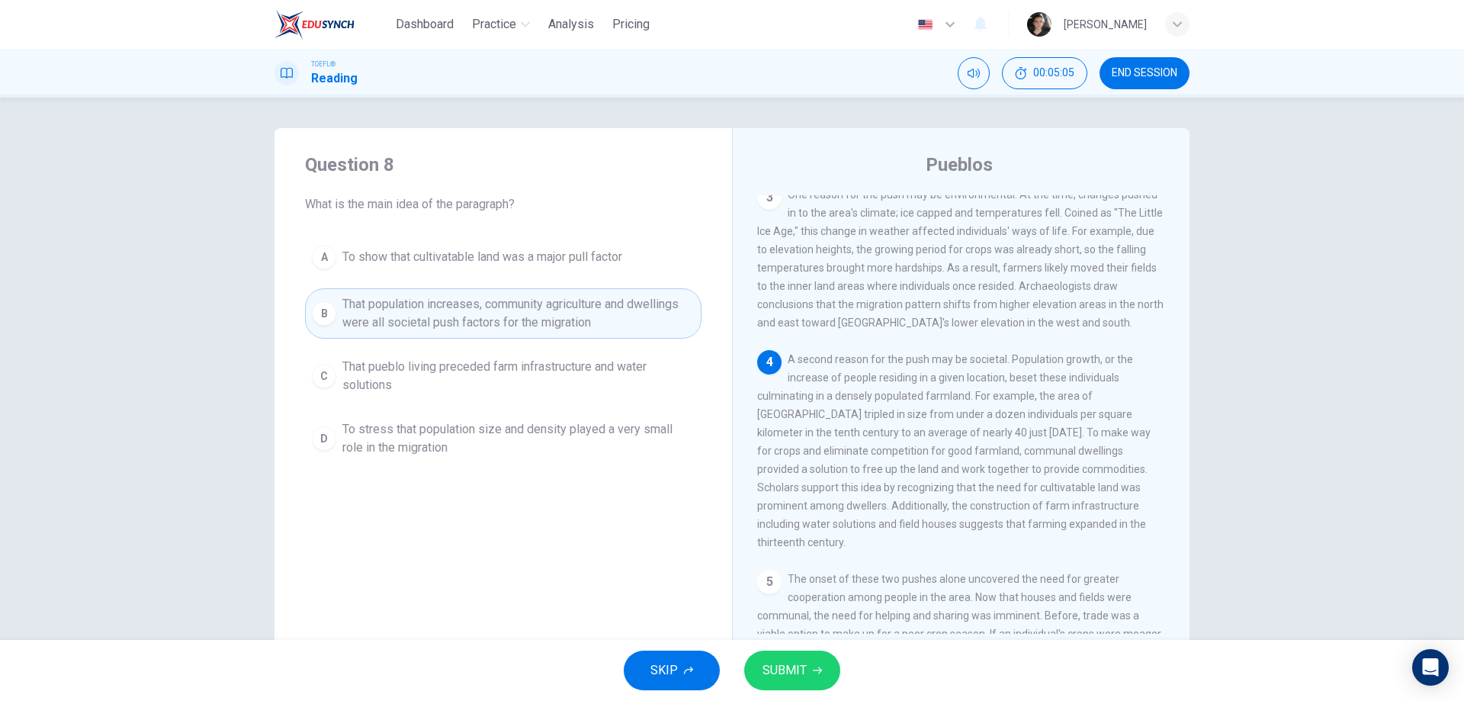
scroll to position [457, 0]
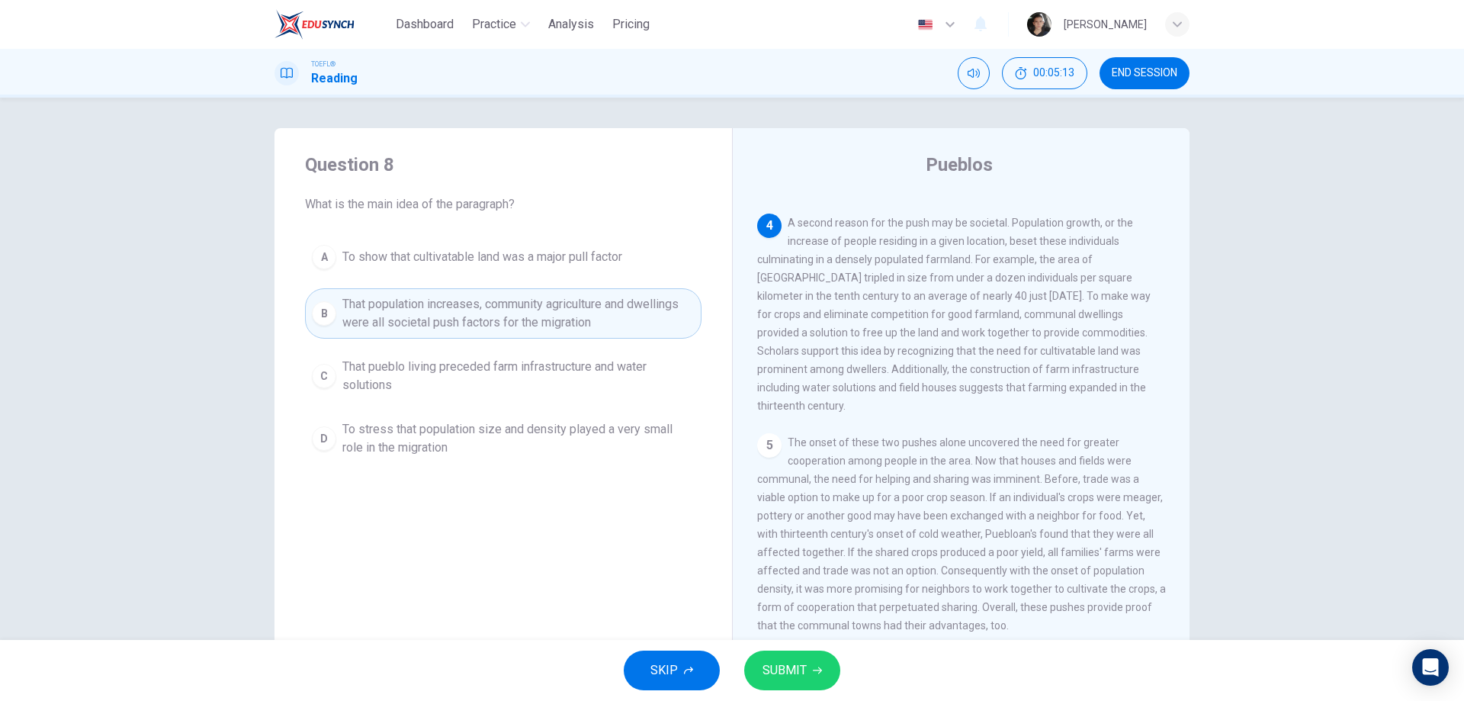
click at [801, 663] on span "SUBMIT" at bounding box center [784, 669] width 44 height 21
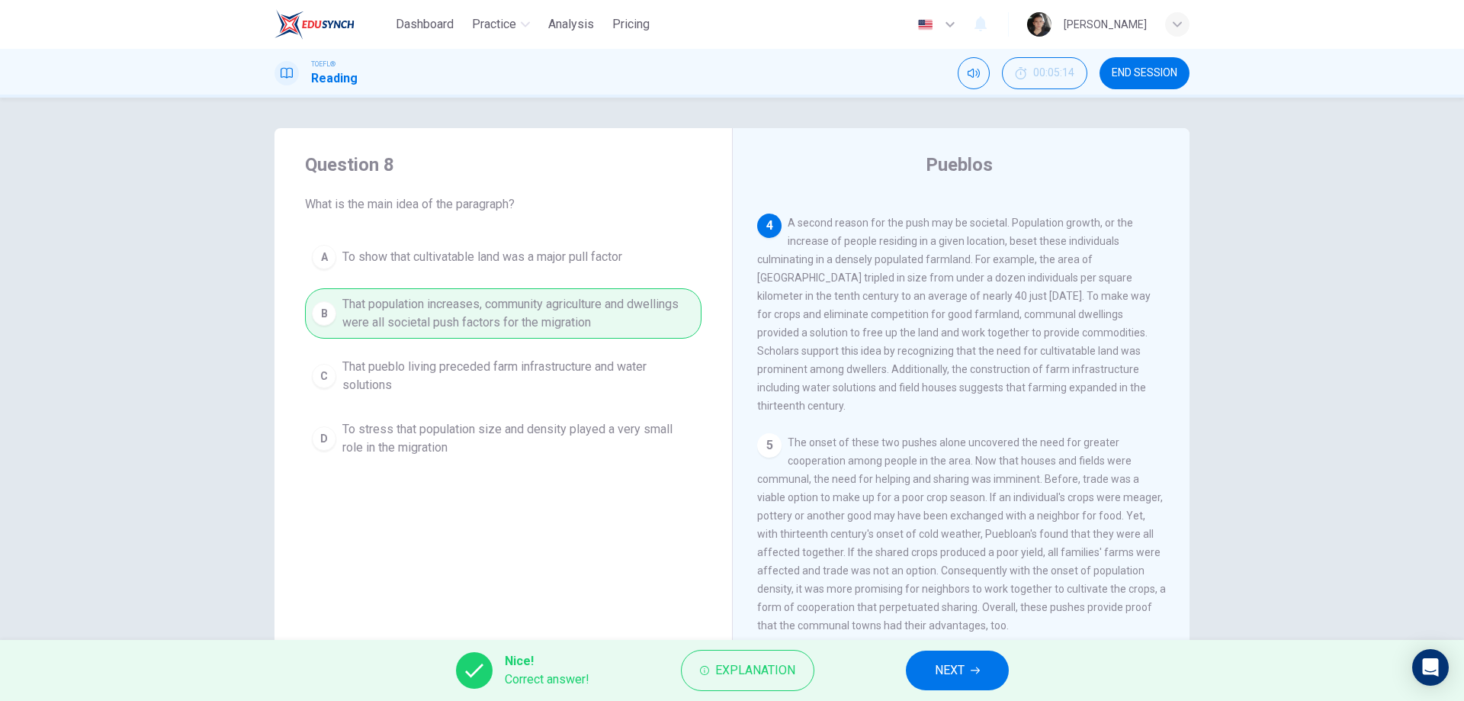
click at [965, 666] on button "NEXT" at bounding box center [957, 670] width 103 height 40
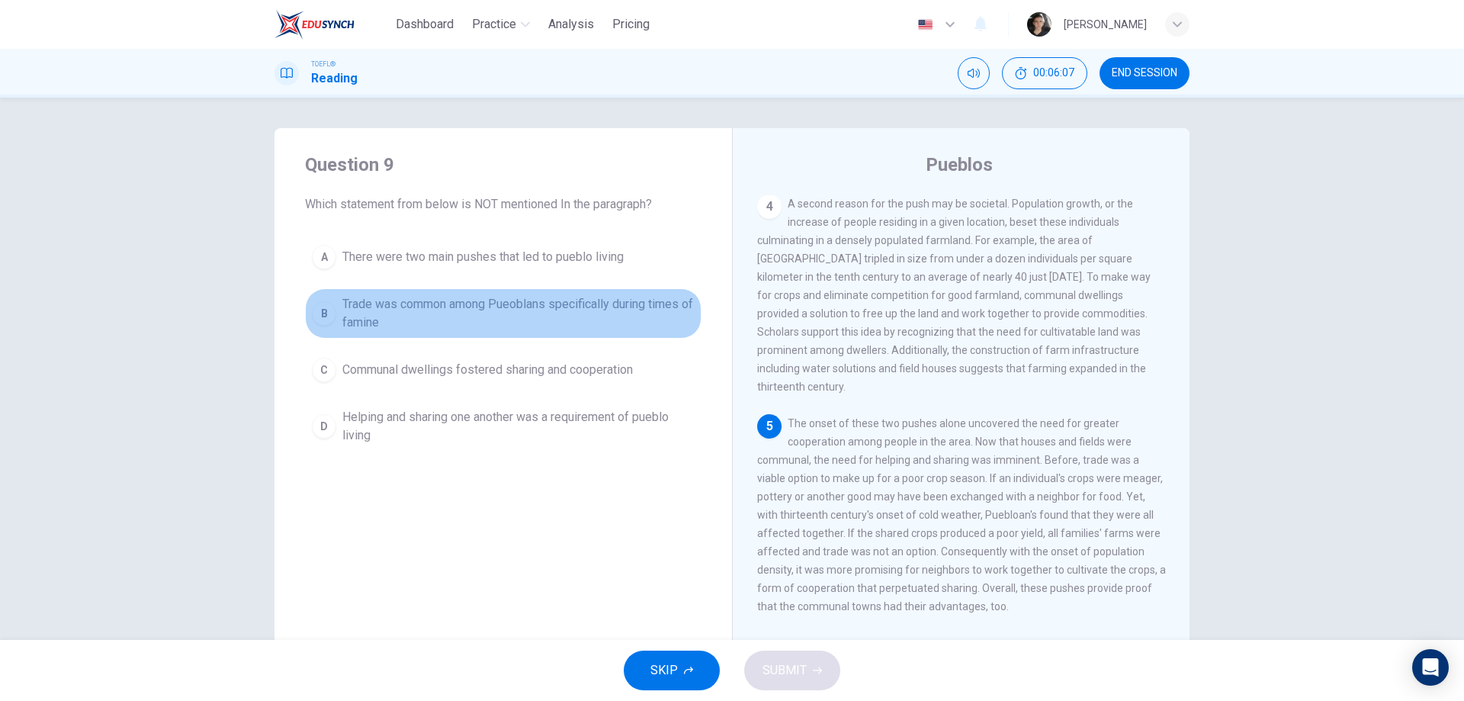
click at [573, 336] on button "B Trade was common among Pueoblans specifically during times of famine" at bounding box center [503, 313] width 396 height 50
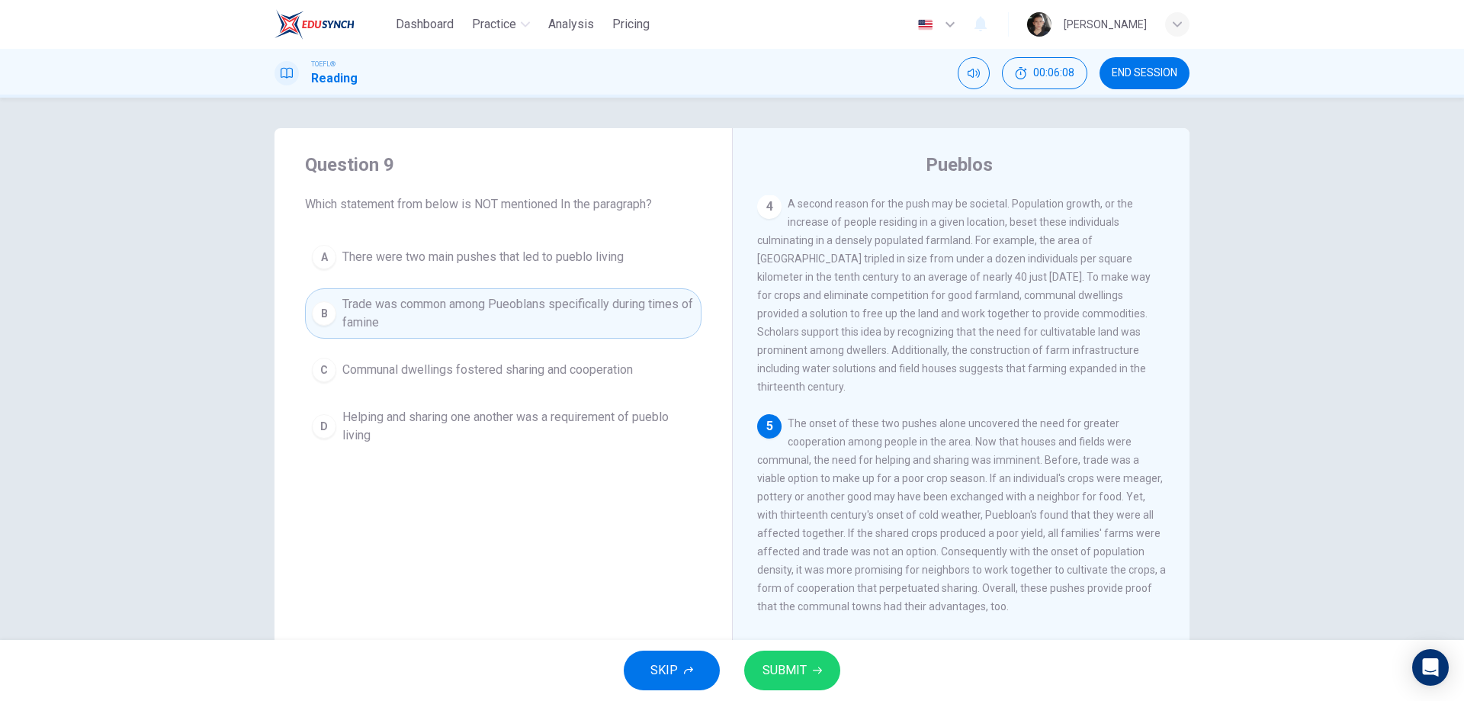
click at [783, 690] on div "SKIP SUBMIT" at bounding box center [732, 670] width 1464 height 61
click at [797, 673] on span "SUBMIT" at bounding box center [784, 669] width 44 height 21
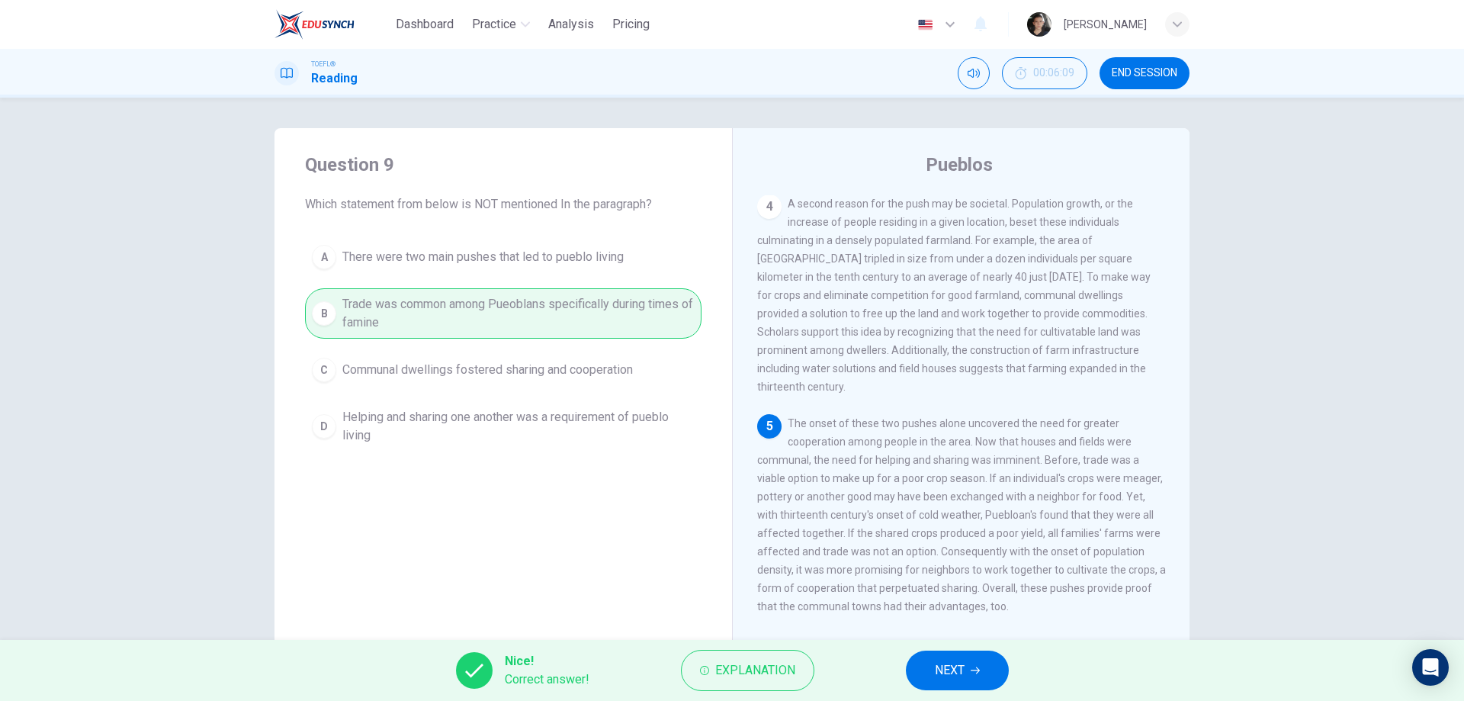
click at [983, 675] on button "NEXT" at bounding box center [957, 670] width 103 height 40
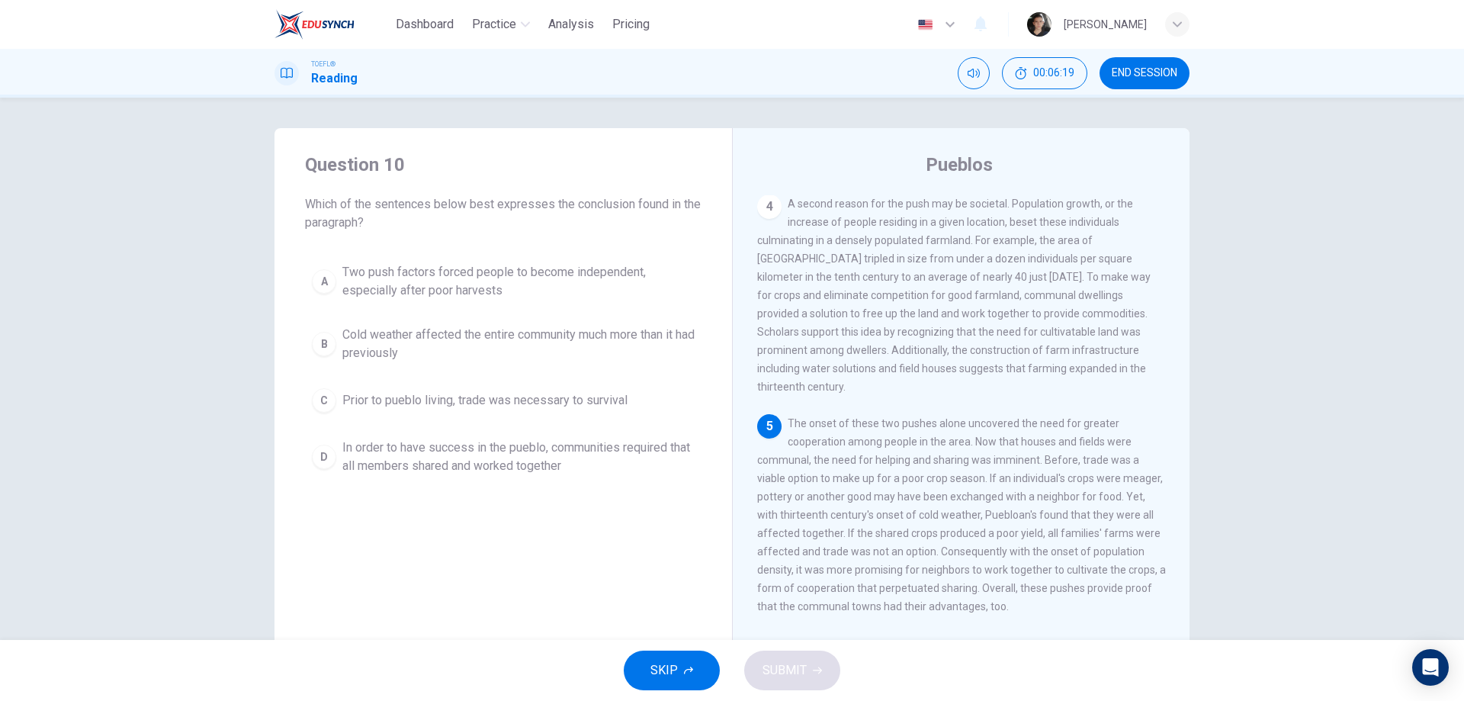
click at [605, 306] on button "A Two push factors forced people to become independent, especially after poor h…" at bounding box center [503, 281] width 396 height 50
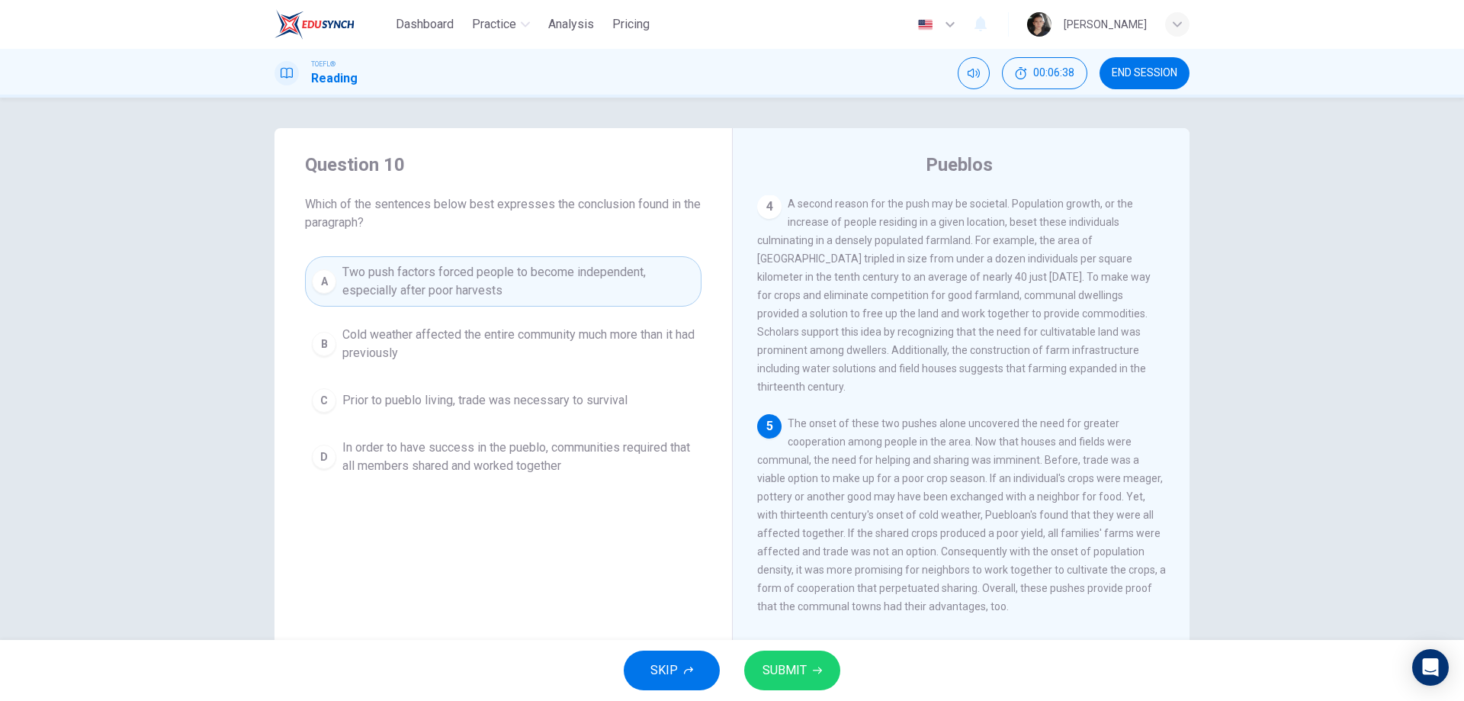
click at [561, 388] on button "C Prior to pueblo living, trade was necessary to survival" at bounding box center [503, 400] width 396 height 38
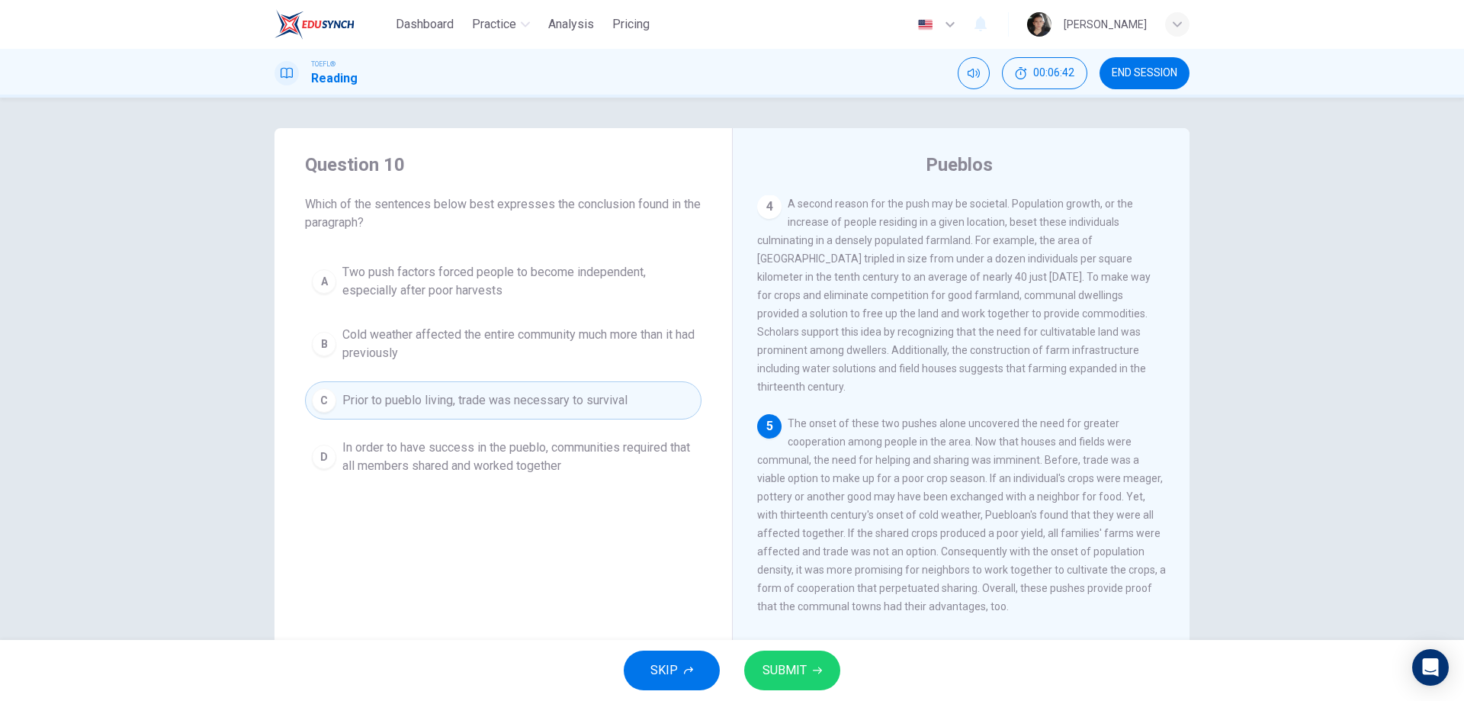
click at [547, 448] on span "In order to have success in the pueblo, communities required that all members s…" at bounding box center [518, 456] width 352 height 37
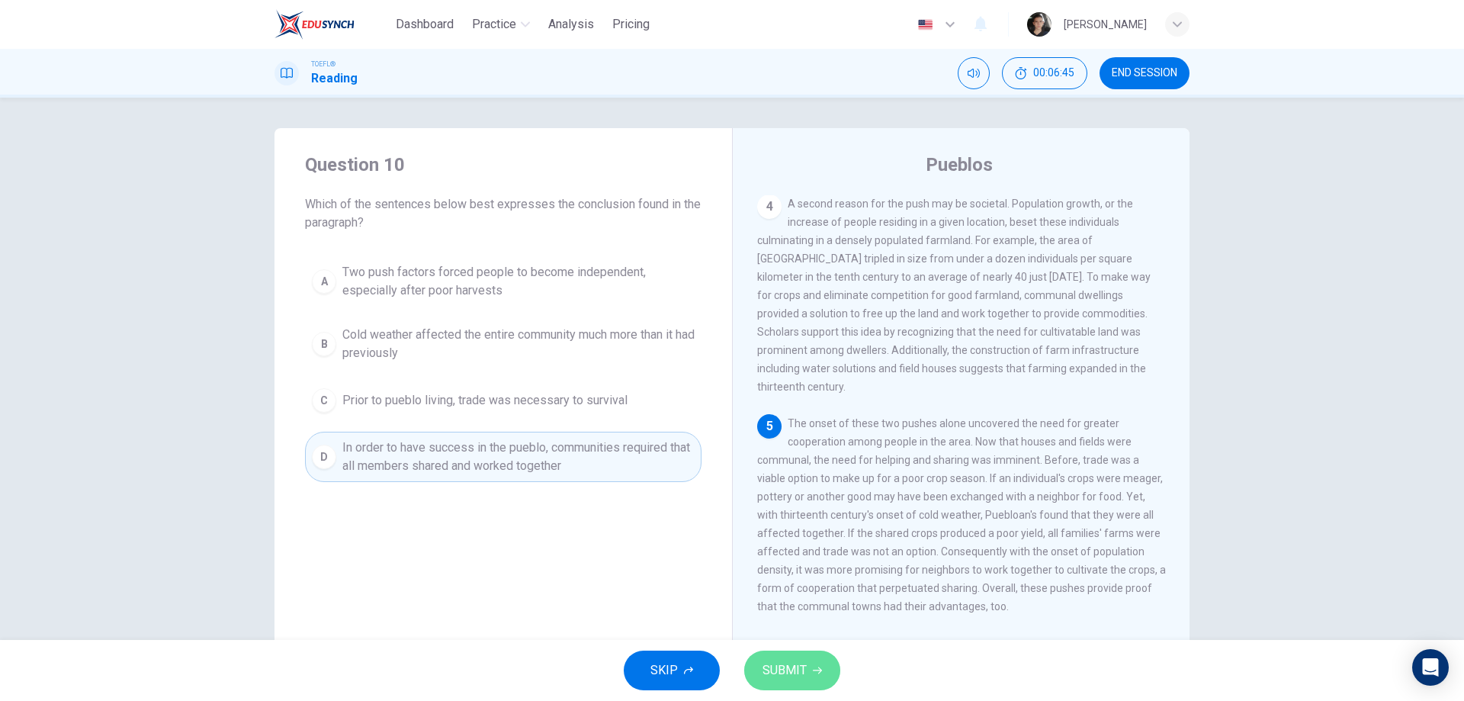
drag, startPoint x: 797, startPoint y: 681, endPoint x: 427, endPoint y: 464, distance: 428.5
click at [797, 679] on button "SUBMIT" at bounding box center [792, 670] width 96 height 40
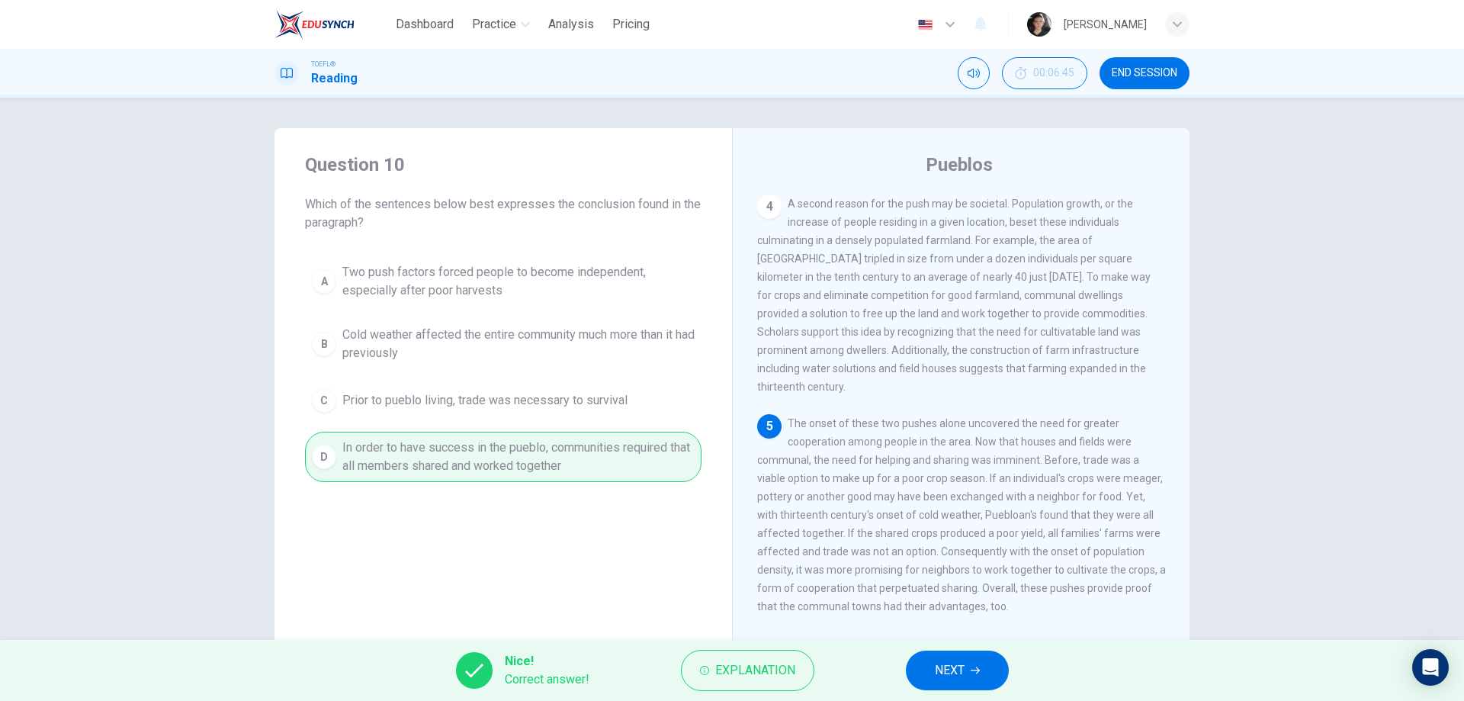
click at [989, 667] on button "NEXT" at bounding box center [957, 670] width 103 height 40
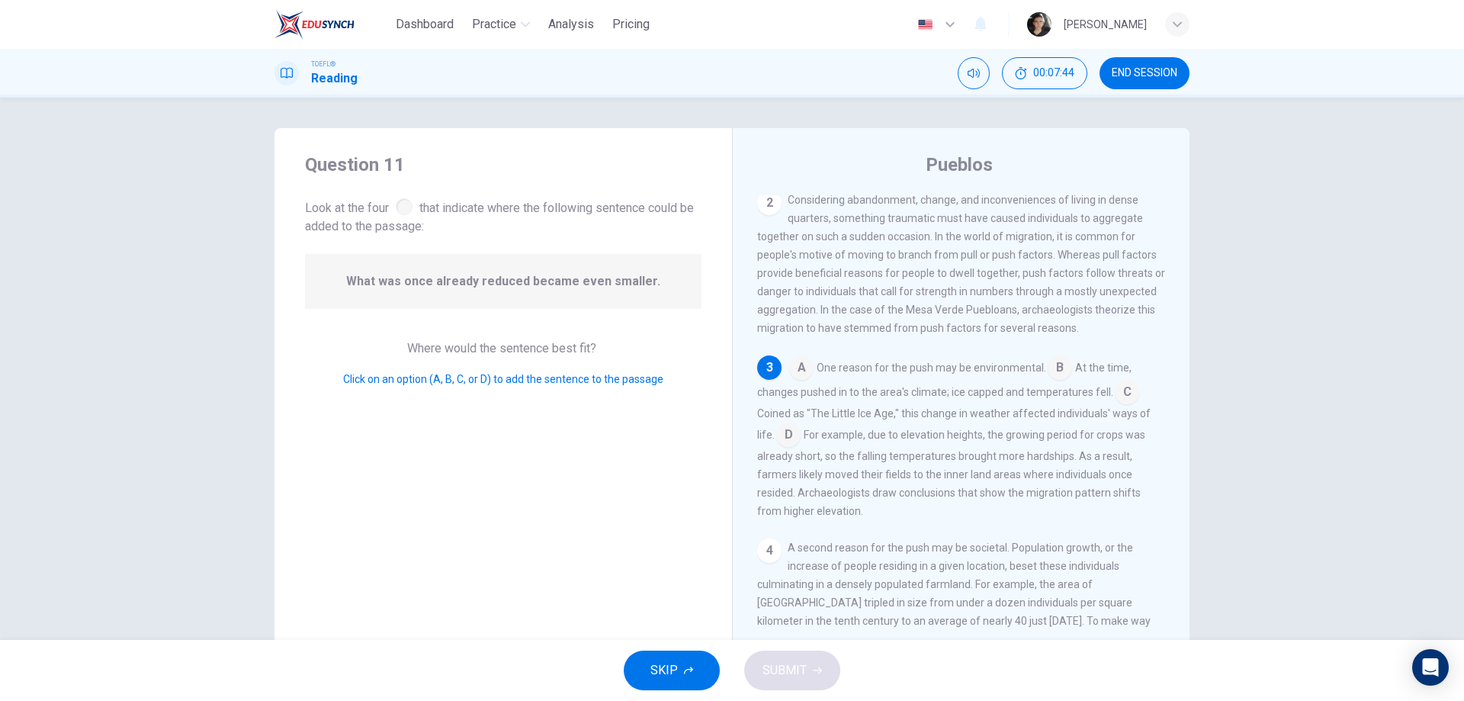
scroll to position [152, 0]
click at [1115, 402] on input at bounding box center [1127, 392] width 24 height 24
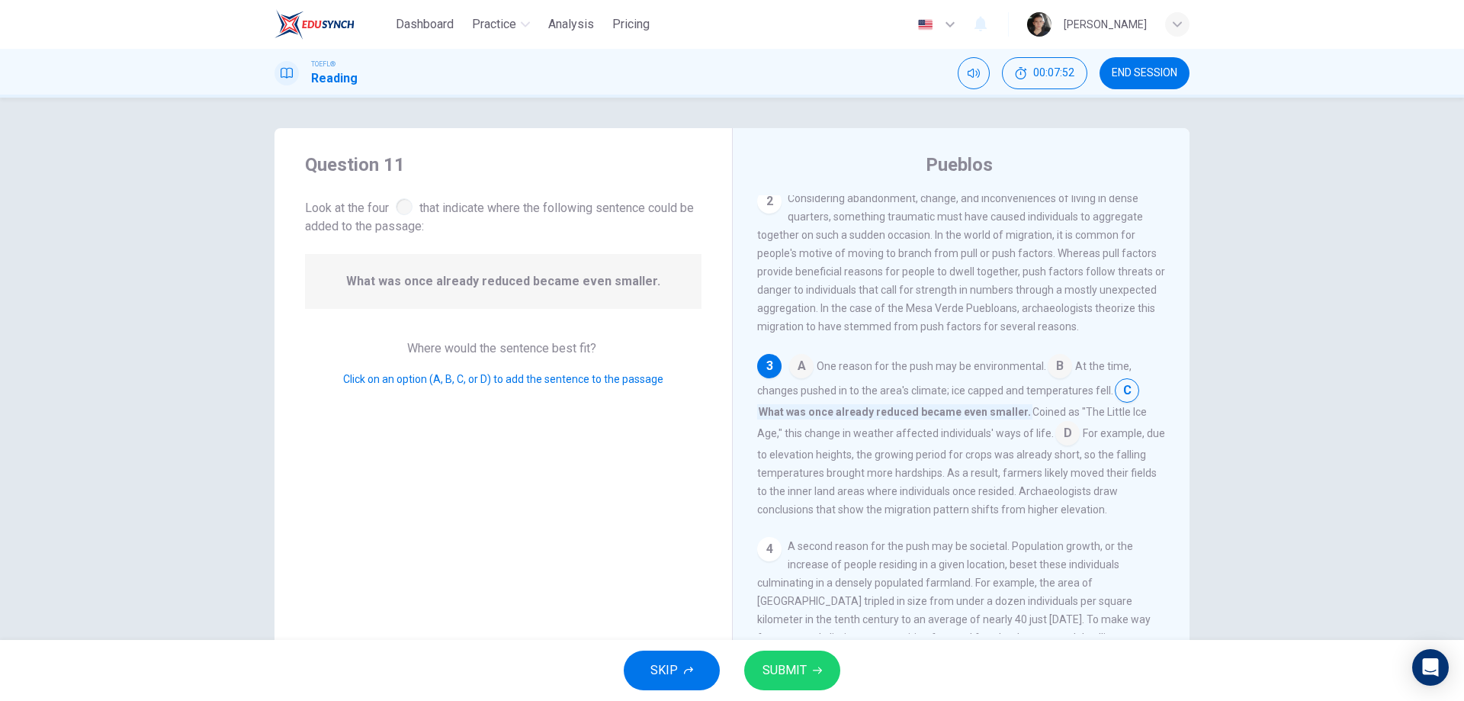
click at [799, 655] on button "SUBMIT" at bounding box center [792, 670] width 96 height 40
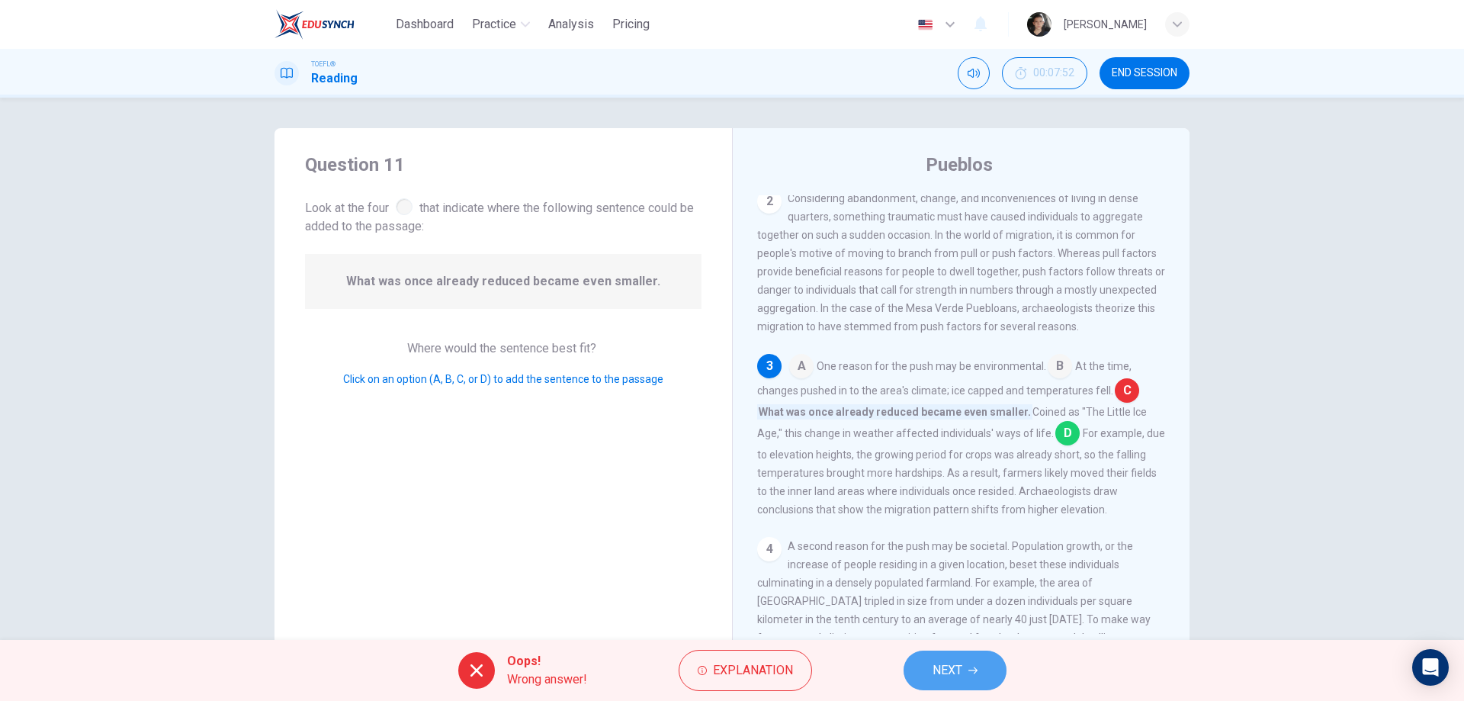
click at [935, 664] on span "NEXT" at bounding box center [947, 669] width 30 height 21
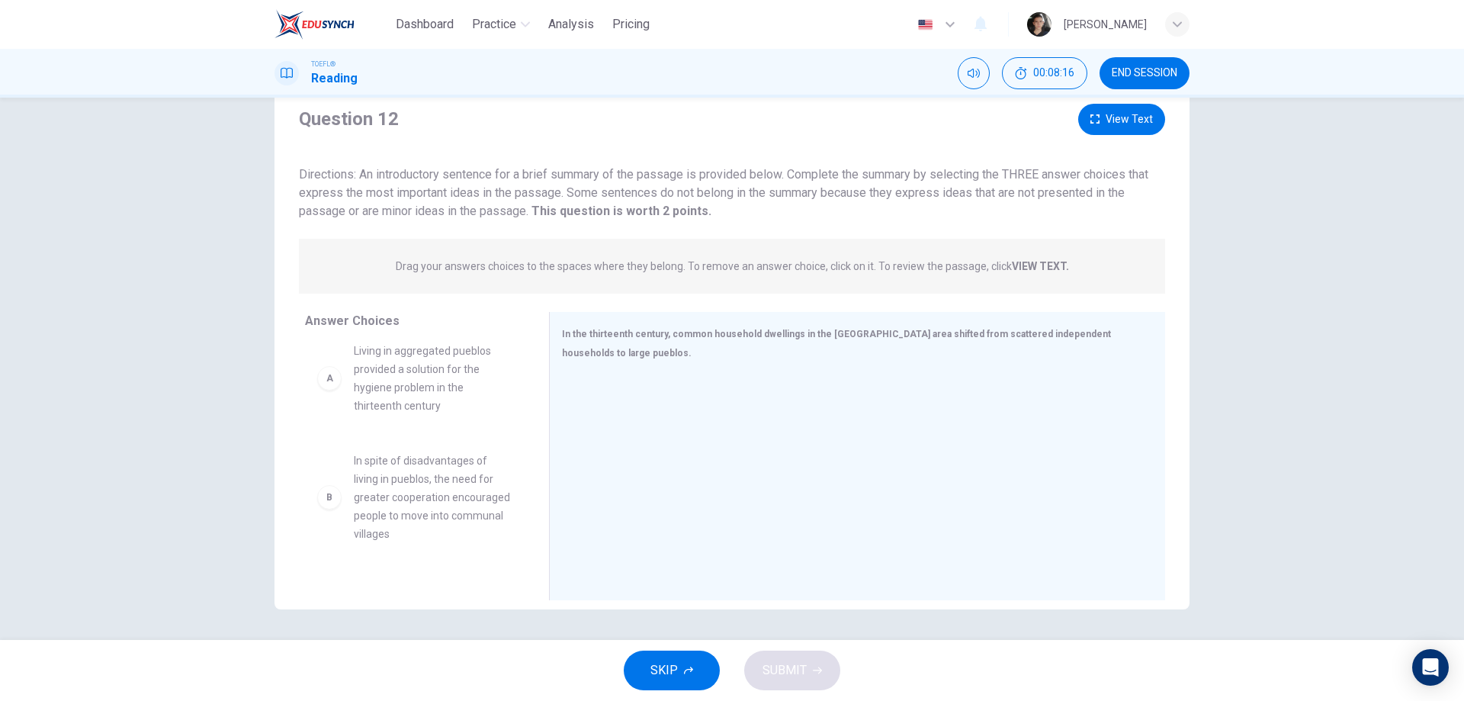
scroll to position [0, 0]
click at [385, 433] on div "A Living in aggregated pueblos provided a solution for the hygiene problem in t…" at bounding box center [415, 391] width 220 height 98
click at [340, 404] on div "A Living in aggregated pueblos provided a solution for the hygiene problem in t…" at bounding box center [414, 391] width 195 height 73
drag, startPoint x: 360, startPoint y: 418, endPoint x: 412, endPoint y: 420, distance: 52.7
click at [363, 408] on span "Living in aggregated pueblos provided a solution for the hygiene problem in the…" at bounding box center [433, 391] width 159 height 73
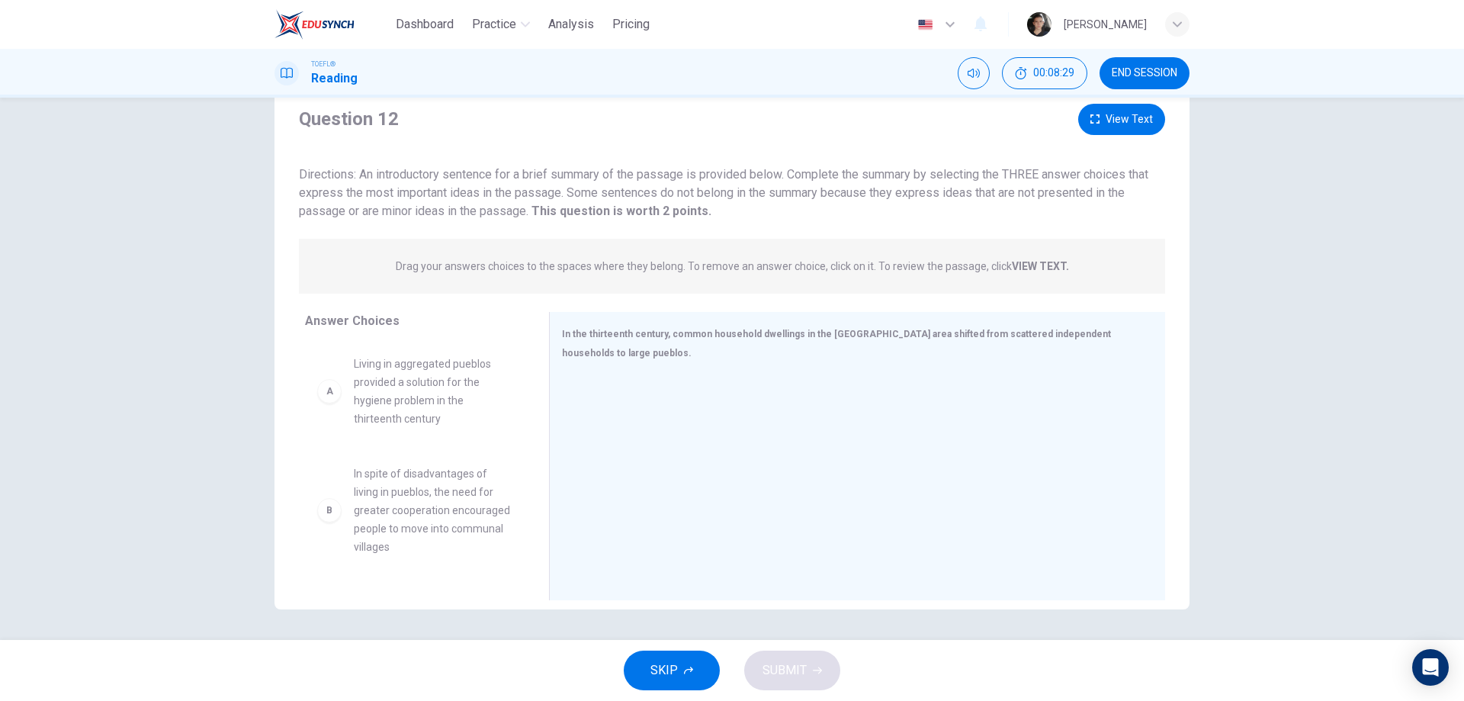
click at [322, 395] on div "A" at bounding box center [329, 391] width 24 height 24
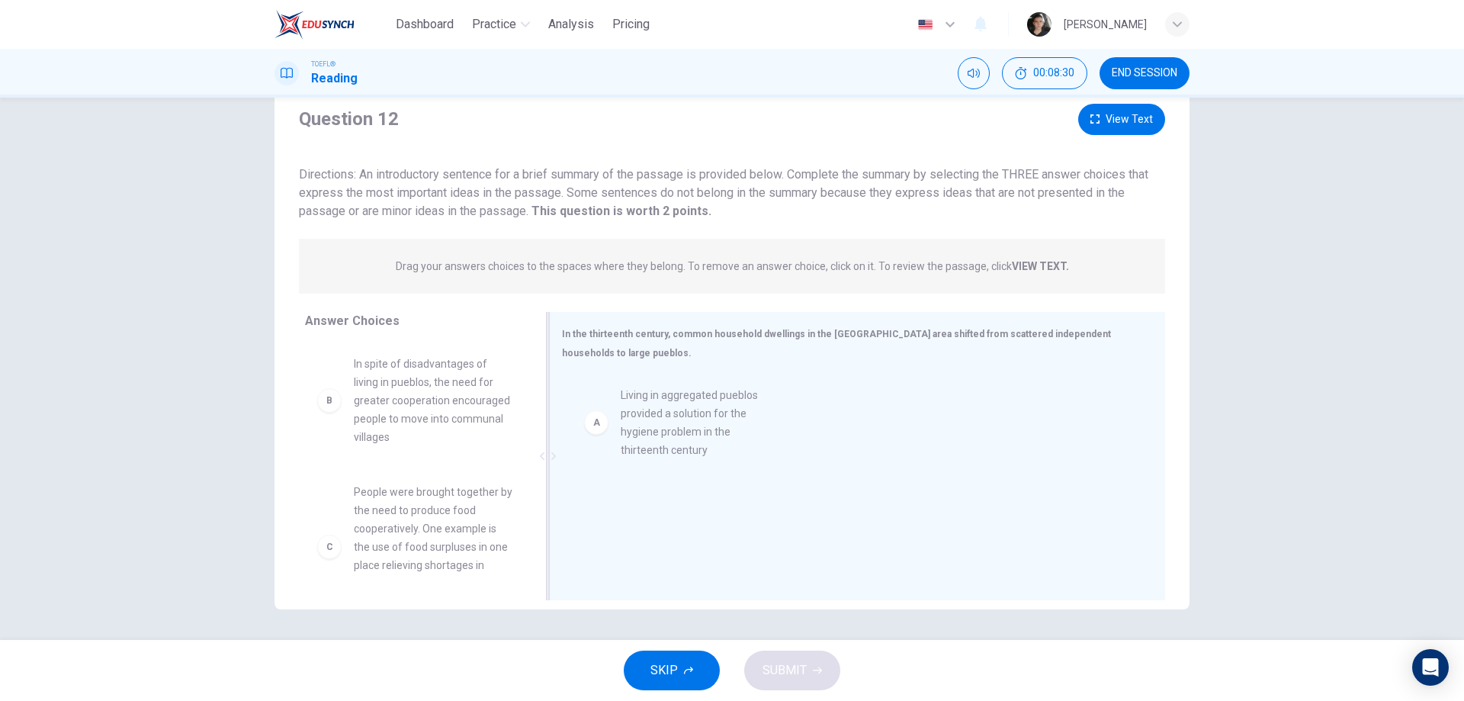
drag, startPoint x: 390, startPoint y: 416, endPoint x: 618, endPoint y: 438, distance: 229.0
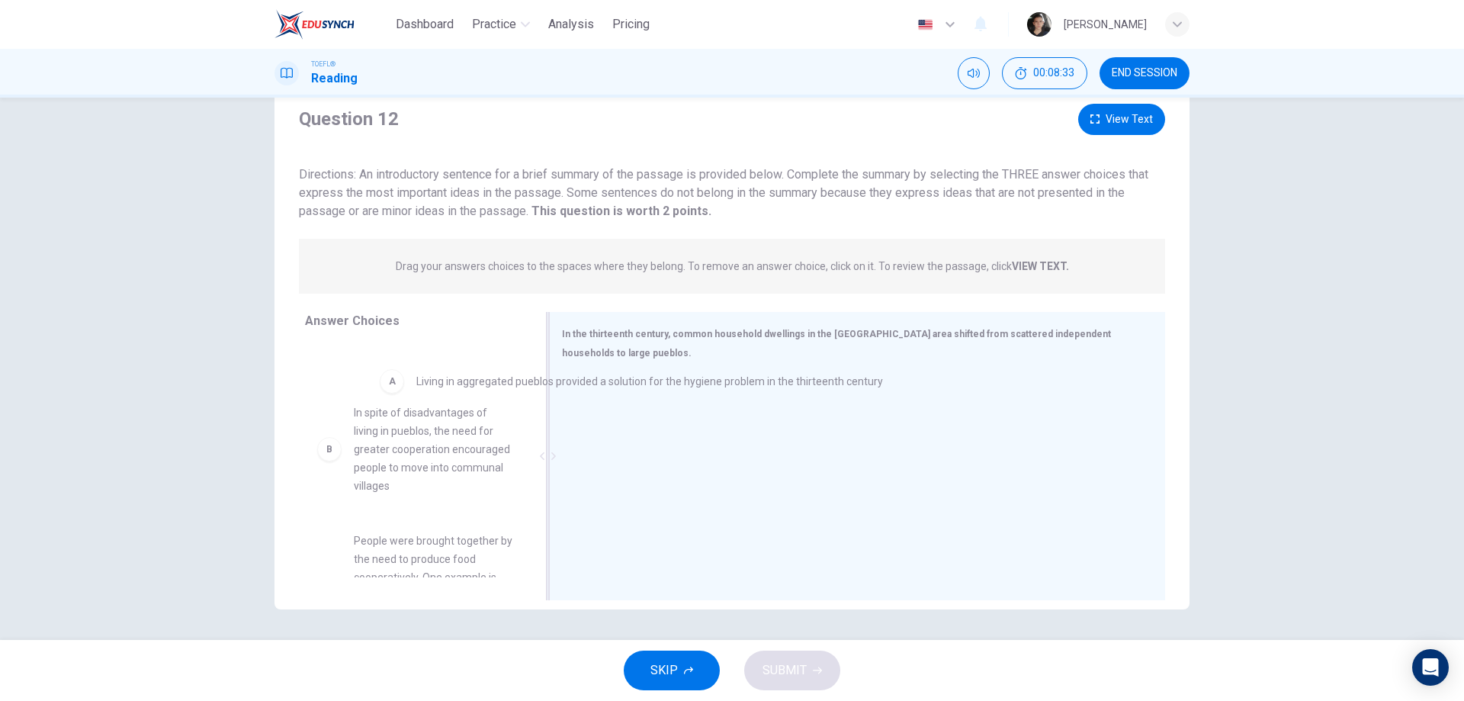
drag, startPoint x: 634, startPoint y: 406, endPoint x: 439, endPoint y: 393, distance: 194.9
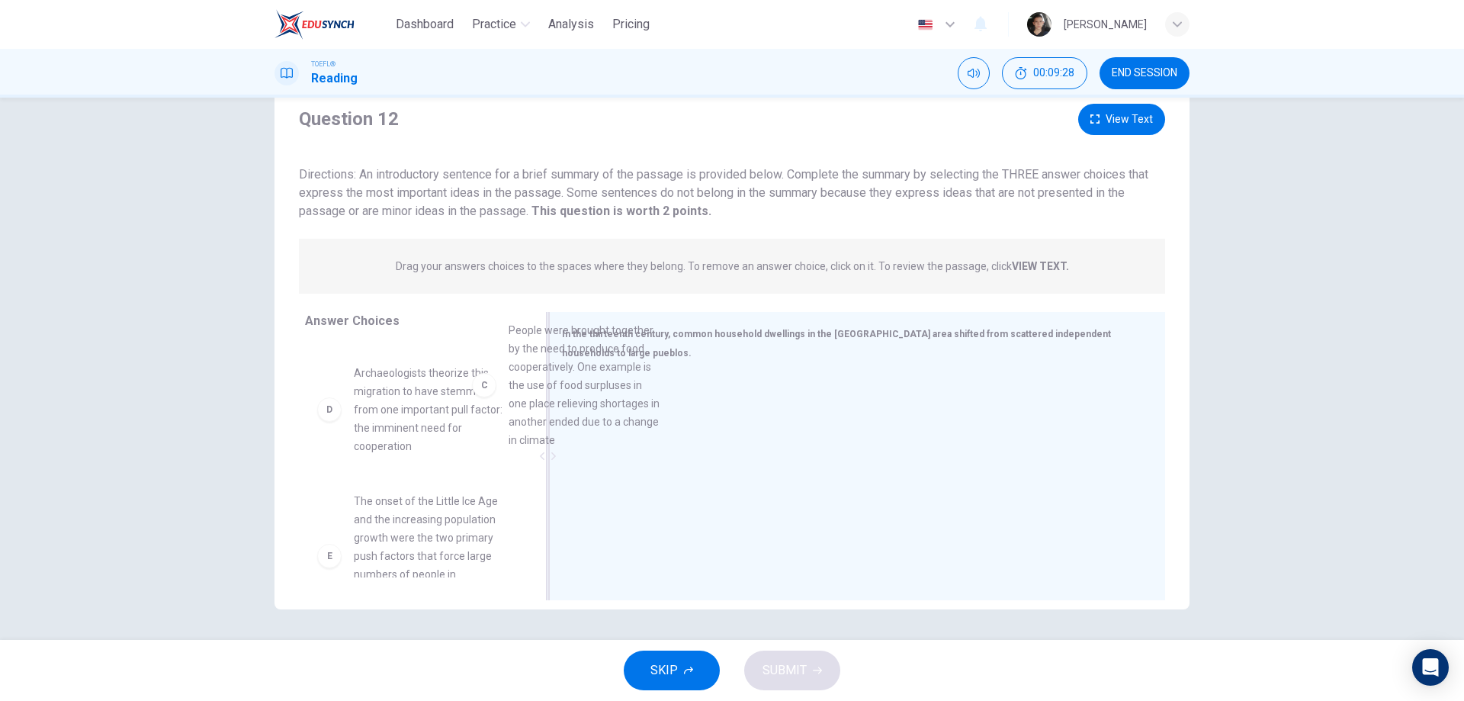
scroll to position [228, 0]
drag, startPoint x: 431, startPoint y: 476, endPoint x: 745, endPoint y: 405, distance: 322.0
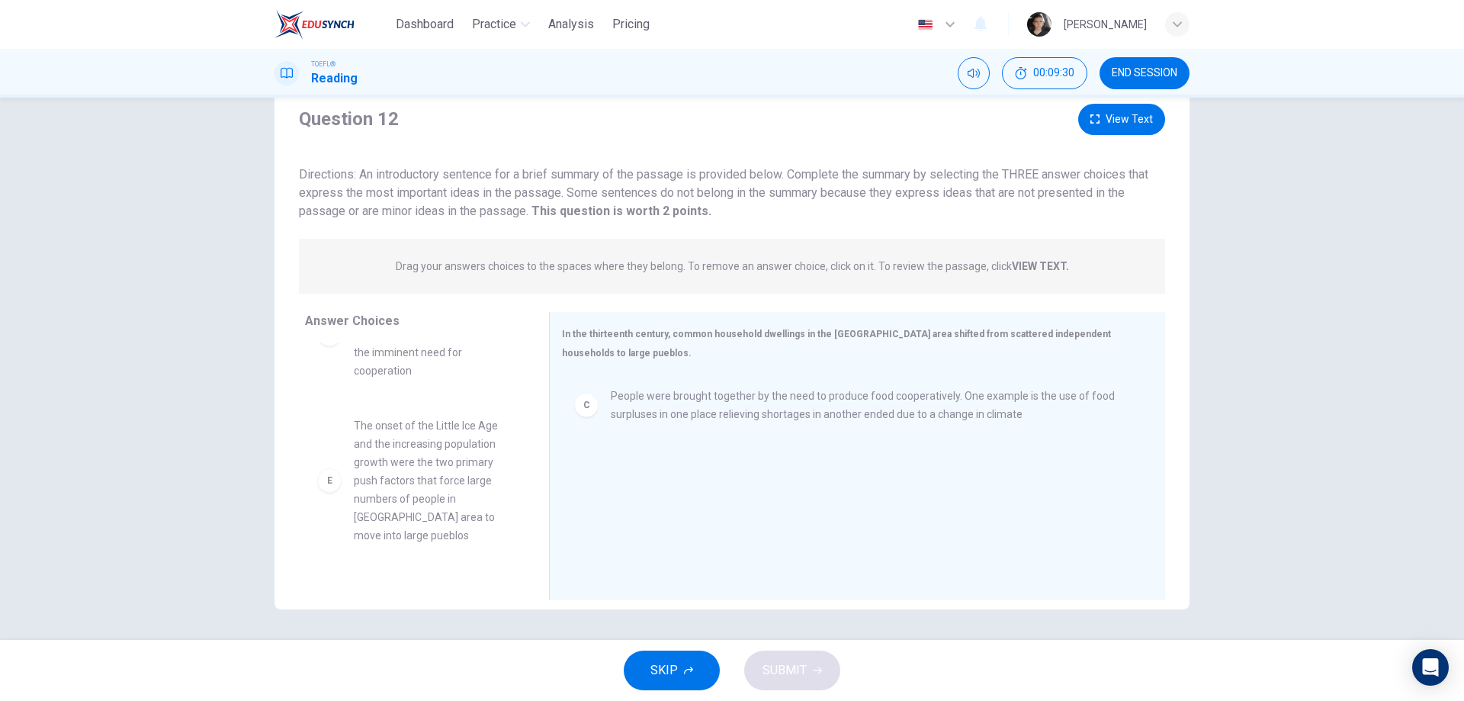
scroll to position [380, 0]
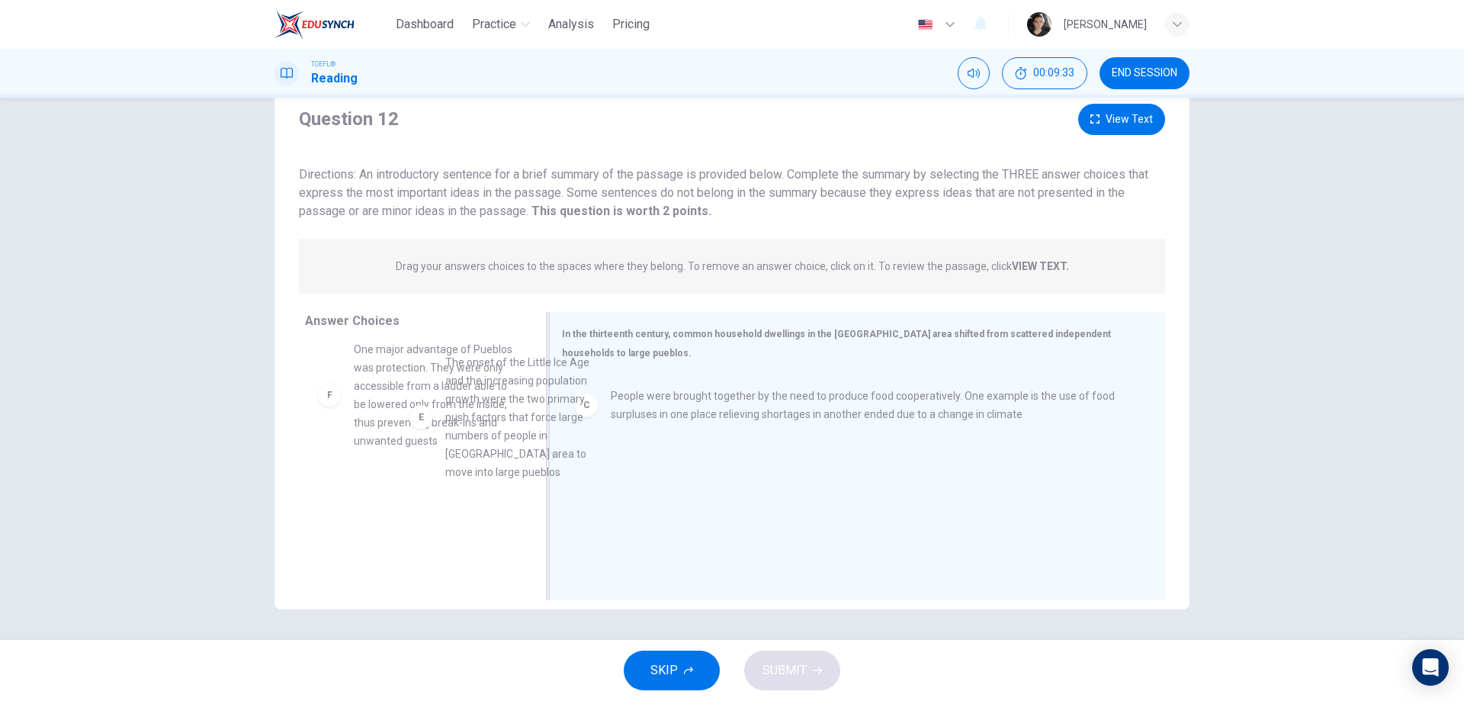
drag, startPoint x: 417, startPoint y: 461, endPoint x: 673, endPoint y: 480, distance: 256.8
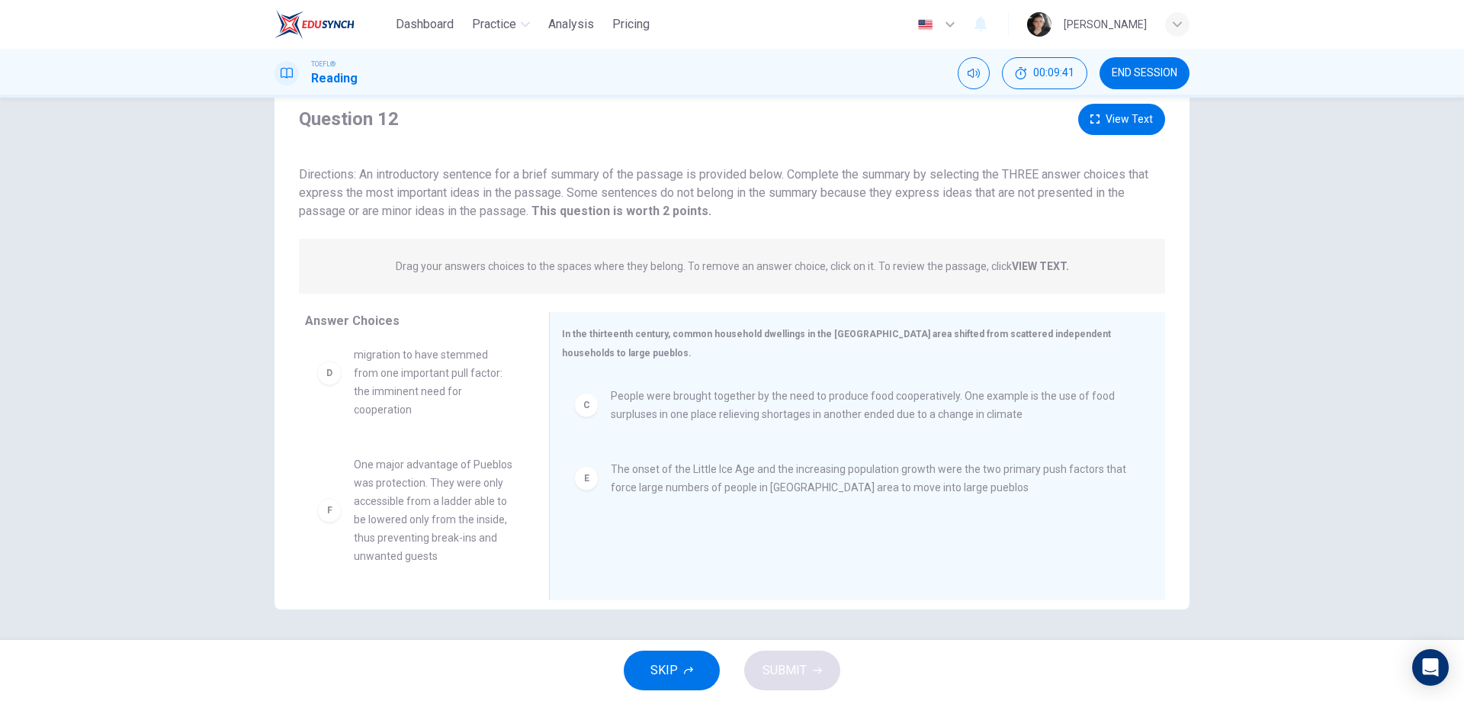
scroll to position [189, 0]
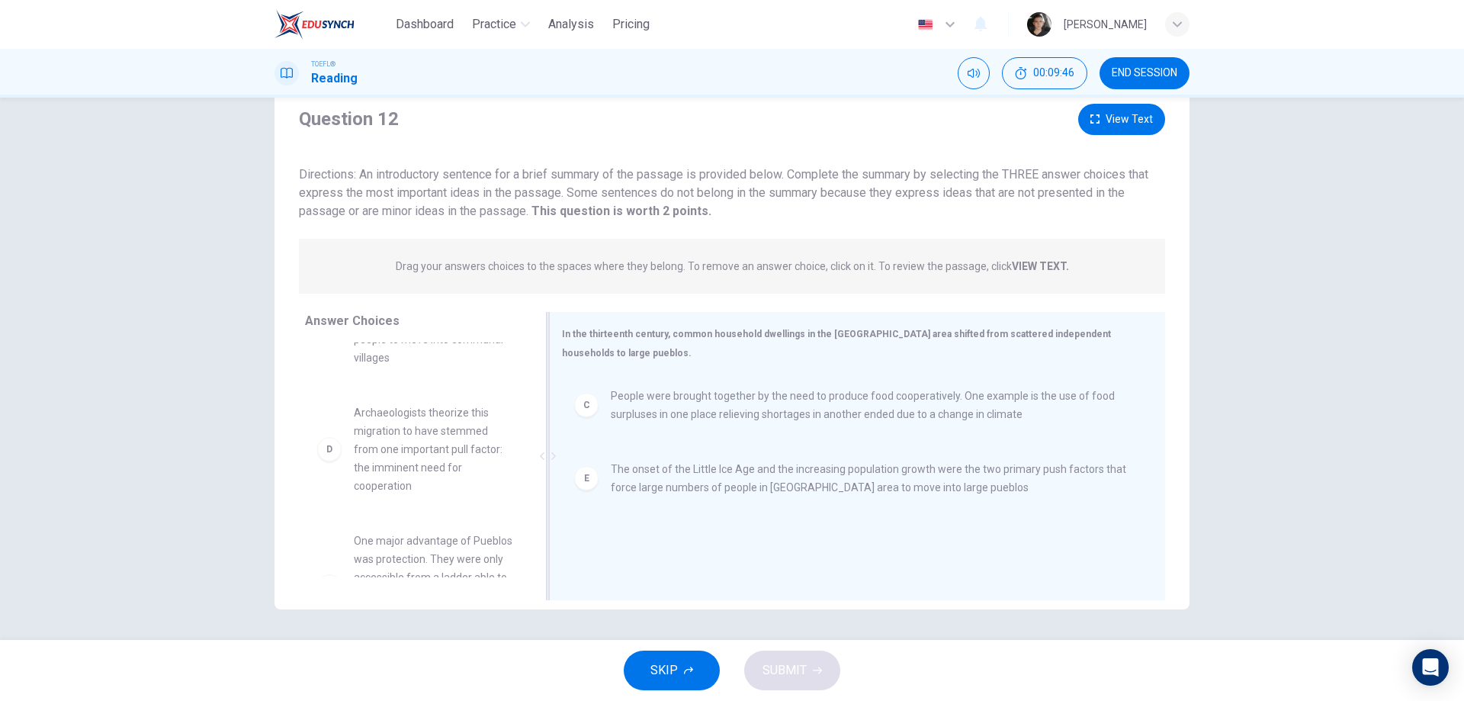
drag, startPoint x: 464, startPoint y: 475, endPoint x: 752, endPoint y: 486, distance: 287.6
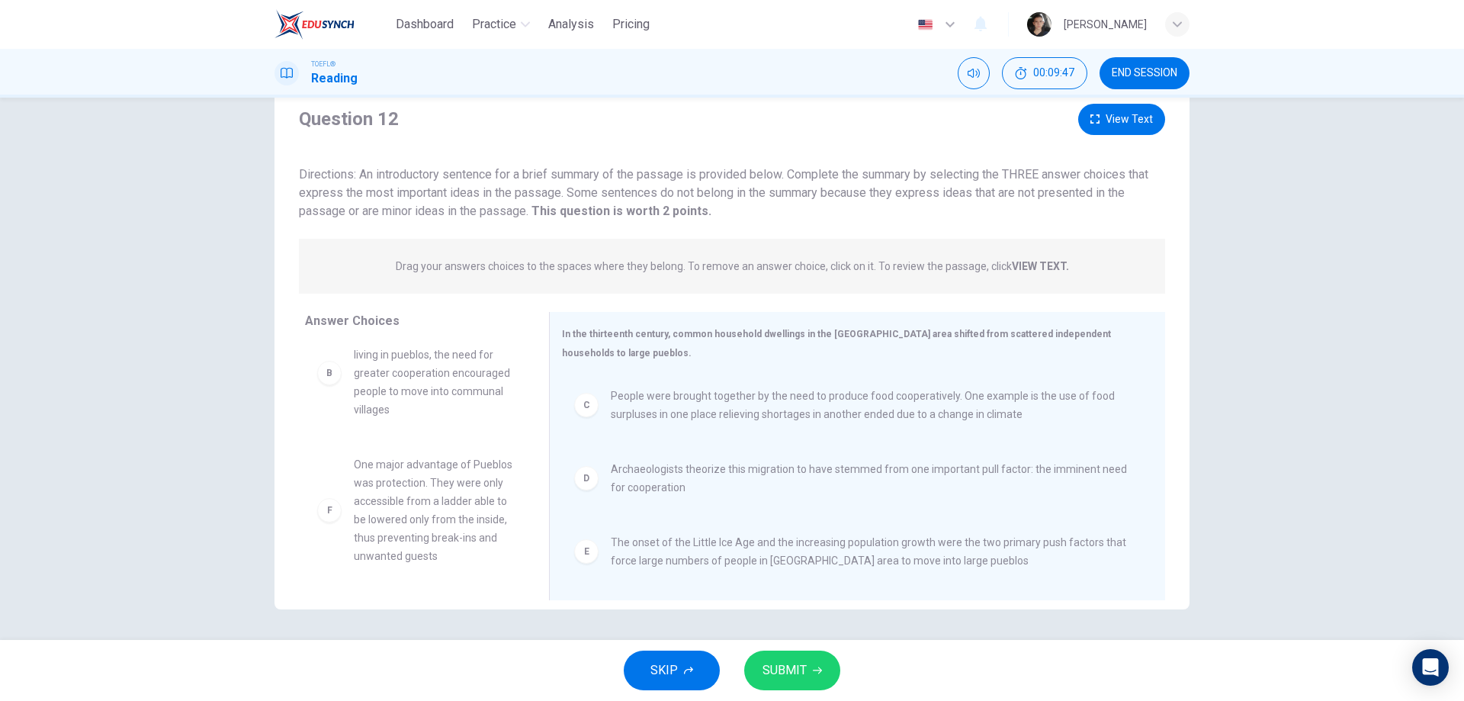
scroll to position [137, 0]
click at [807, 666] on button "SUBMIT" at bounding box center [792, 670] width 96 height 40
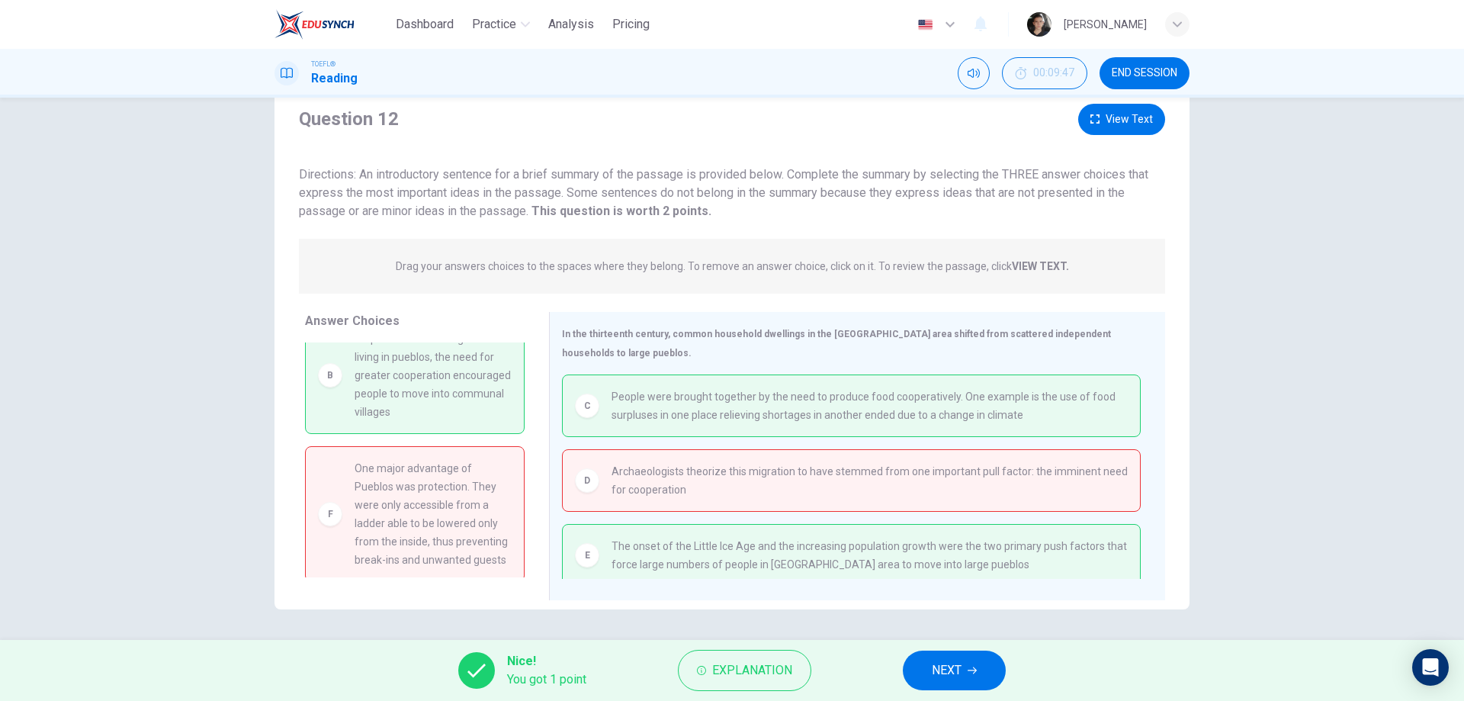
scroll to position [61, 0]
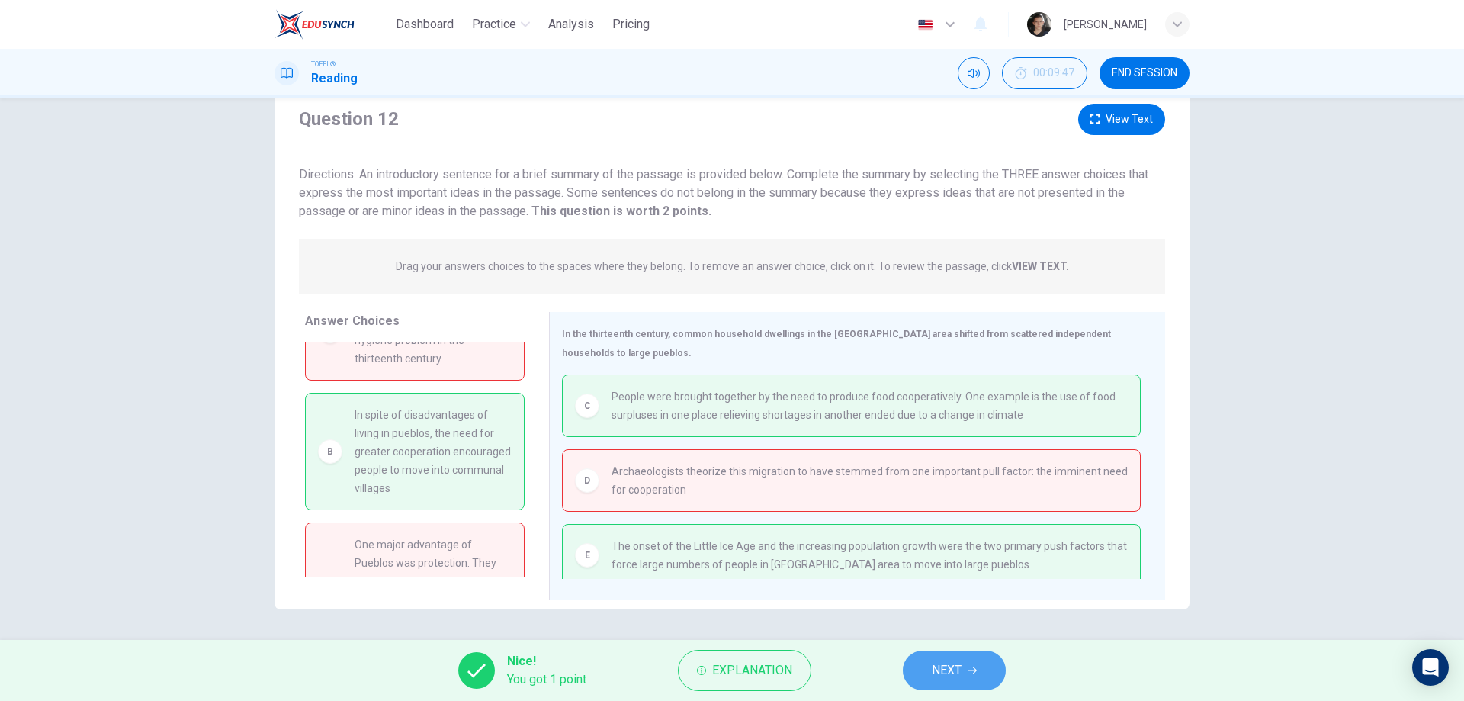
click at [940, 659] on button "NEXT" at bounding box center [954, 670] width 103 height 40
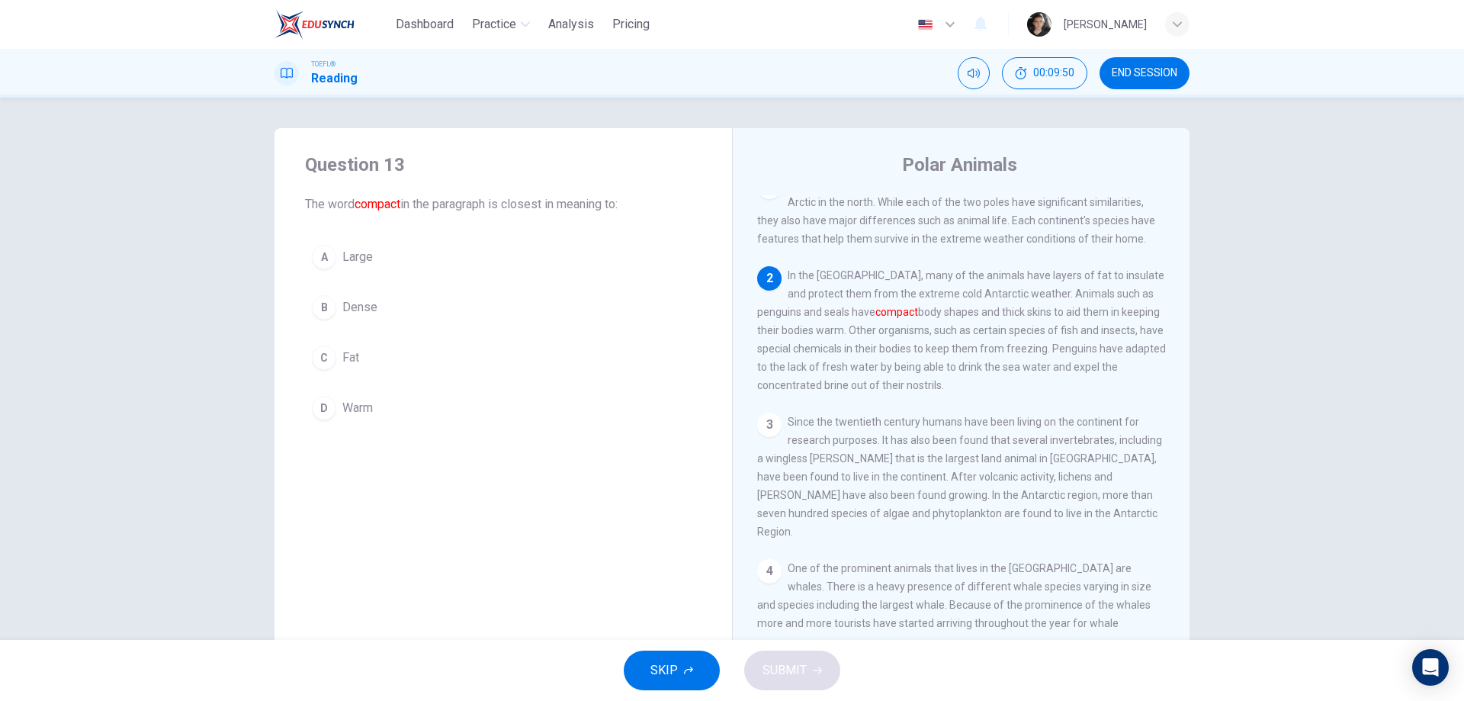
scroll to position [0, 0]
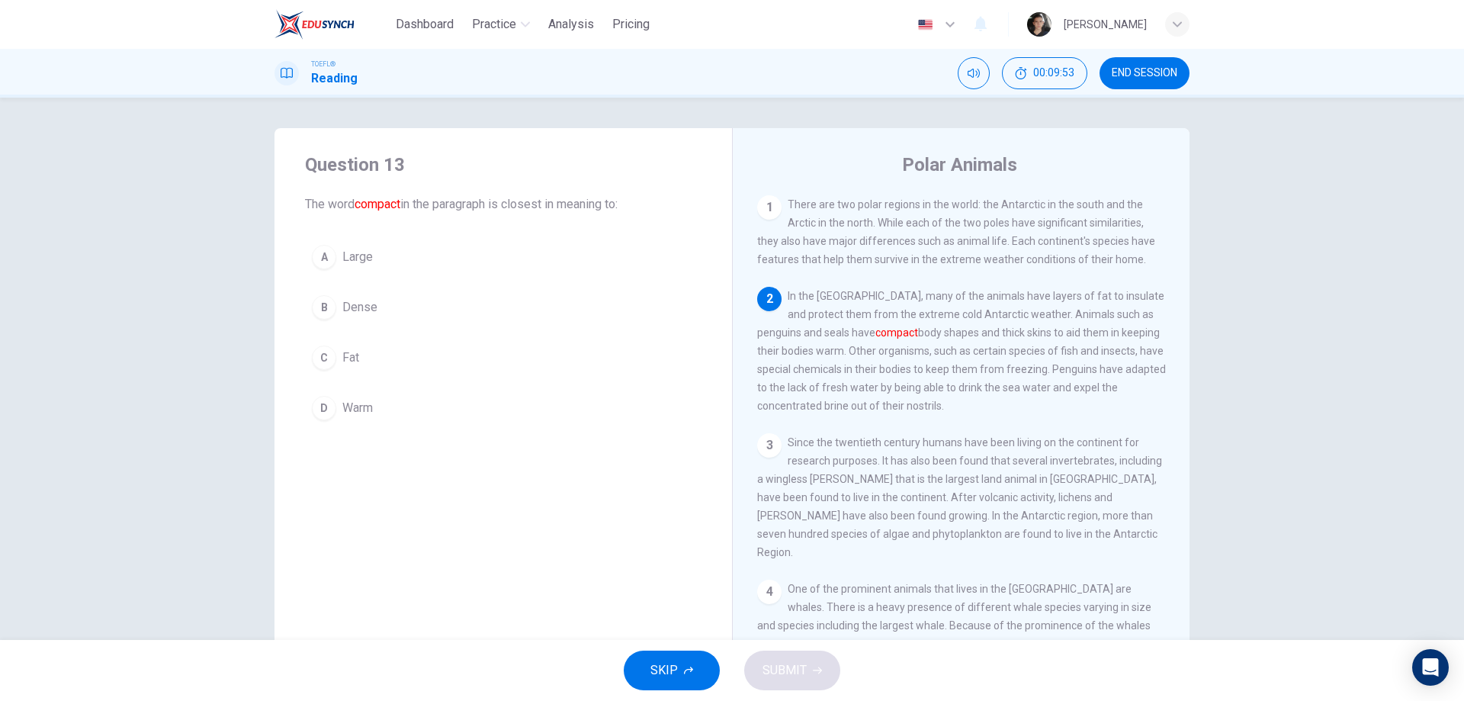
click at [1144, 85] on button "END SESSION" at bounding box center [1144, 73] width 90 height 32
